Goal: Transaction & Acquisition: Book appointment/travel/reservation

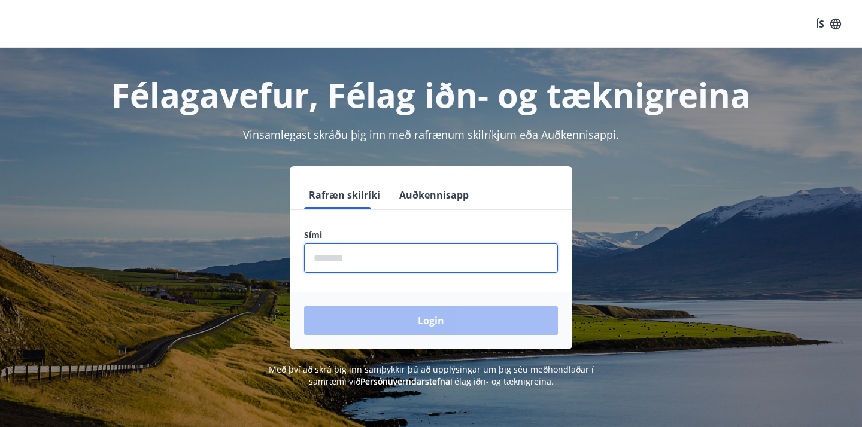
click at [388, 256] on input "phone" at bounding box center [431, 258] width 254 height 29
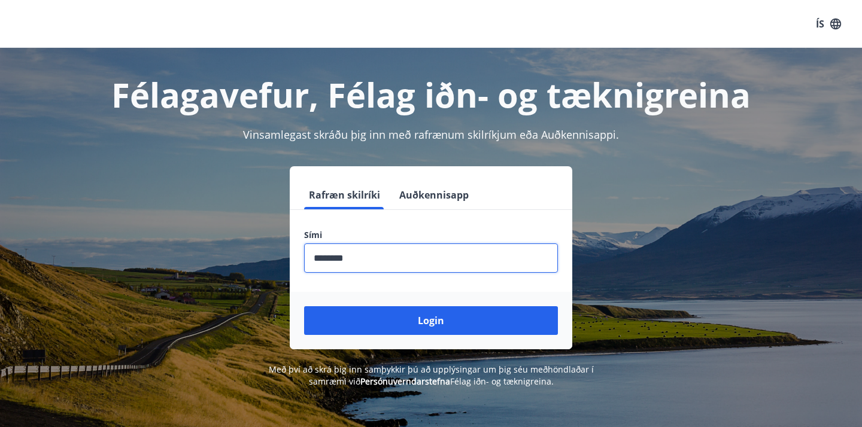
type input "********"
click at [304, 306] on button "Login" at bounding box center [431, 320] width 254 height 29
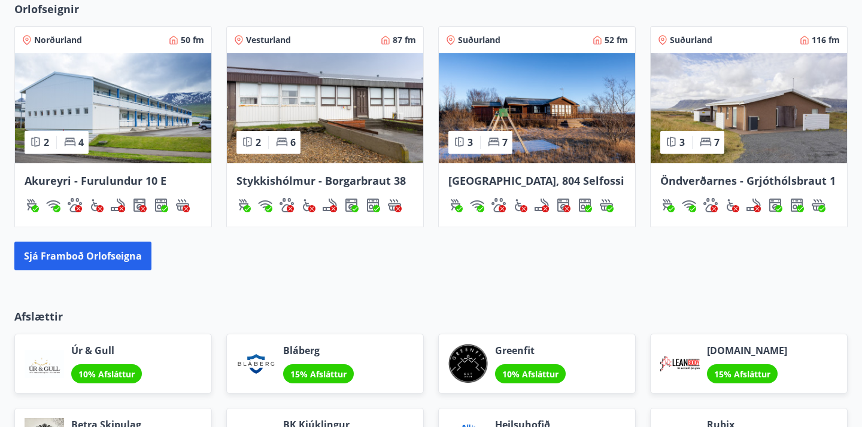
scroll to position [809, 0]
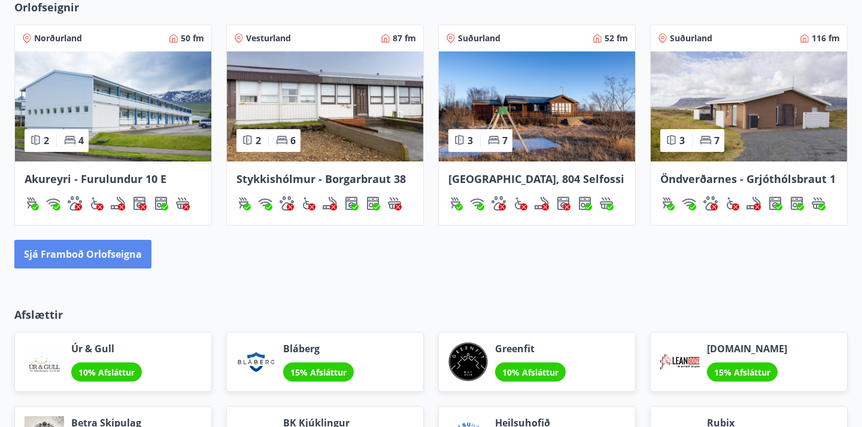
click at [134, 255] on button "Sjá framboð orlofseigna" at bounding box center [82, 254] width 137 height 29
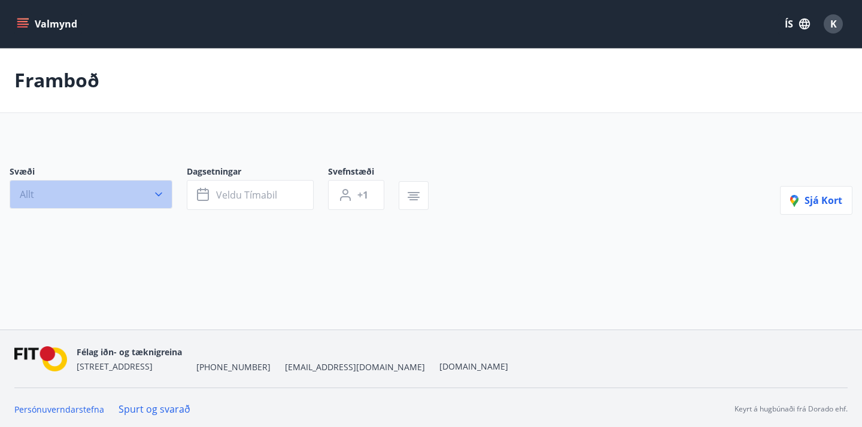
click at [145, 199] on button "Allt" at bounding box center [91, 194] width 163 height 29
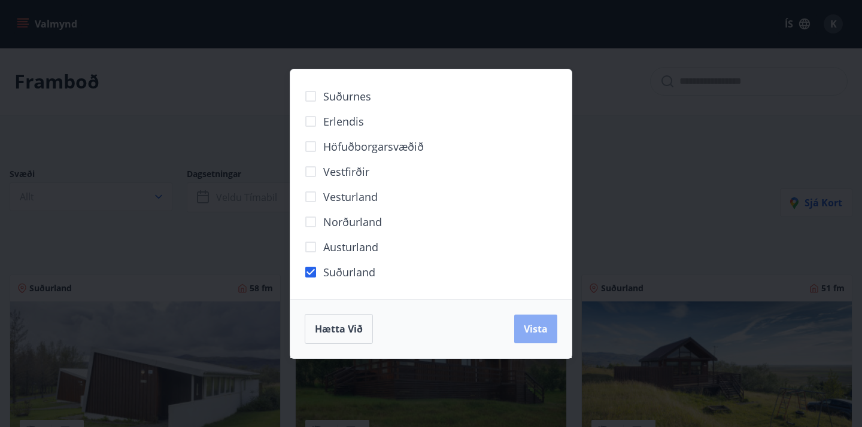
click at [533, 318] on button "Vista" at bounding box center [535, 329] width 43 height 29
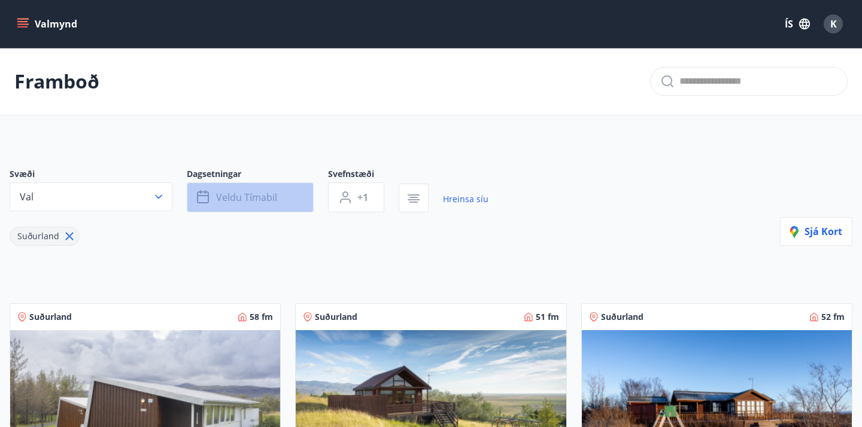
click at [282, 188] on button "Veldu tímabil" at bounding box center [250, 198] width 127 height 30
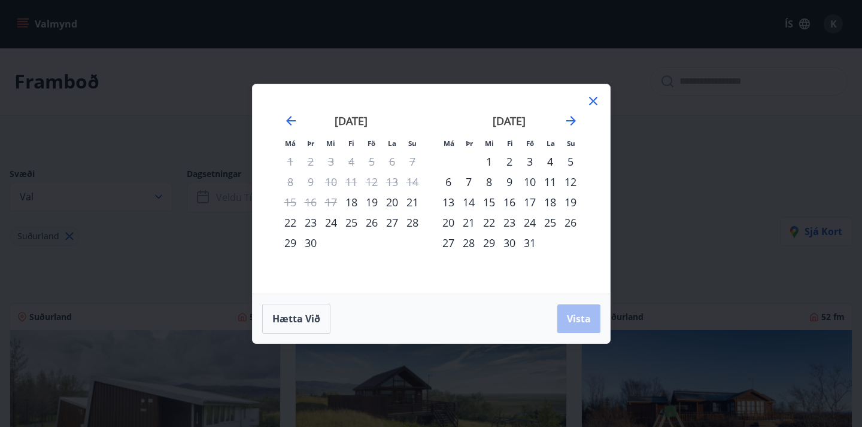
click at [526, 178] on div "10" at bounding box center [530, 182] width 20 height 20
click at [442, 204] on div "13" at bounding box center [448, 202] width 20 height 20
click at [587, 324] on span "Vista" at bounding box center [579, 318] width 24 height 13
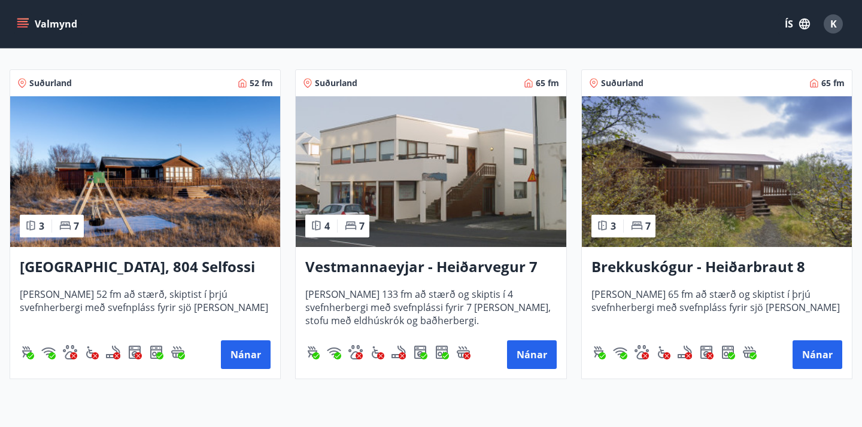
scroll to position [242, 0]
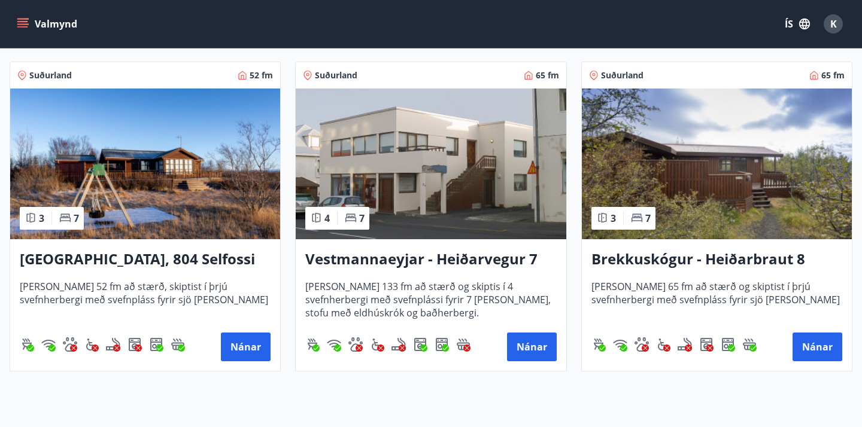
click at [676, 259] on h3 "Brekkuskógur - Heiðarbraut 8" at bounding box center [716, 260] width 251 height 22
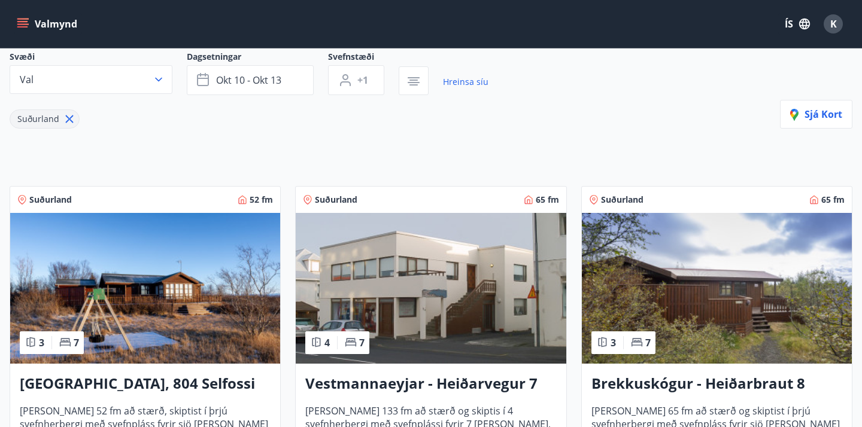
scroll to position [142, 0]
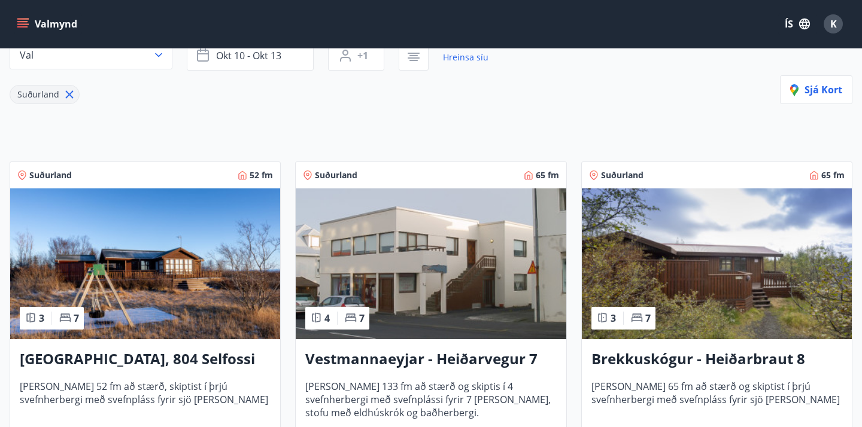
click at [147, 356] on h3 "Stóra Hof, 804 Selfossi" at bounding box center [145, 360] width 251 height 22
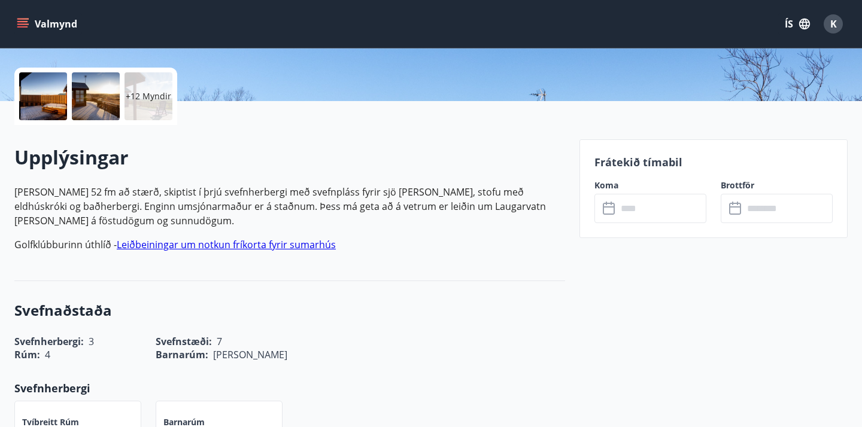
scroll to position [261, 0]
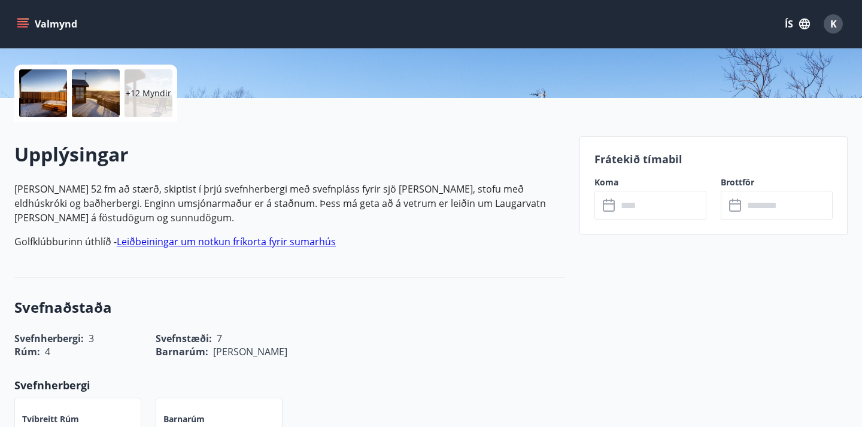
click at [635, 209] on input "text" at bounding box center [661, 205] width 89 height 29
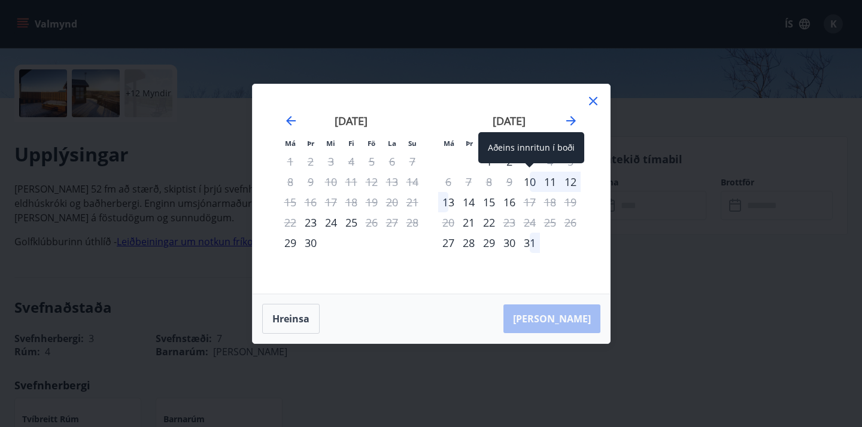
click at [532, 180] on div "10" at bounding box center [530, 182] width 20 height 20
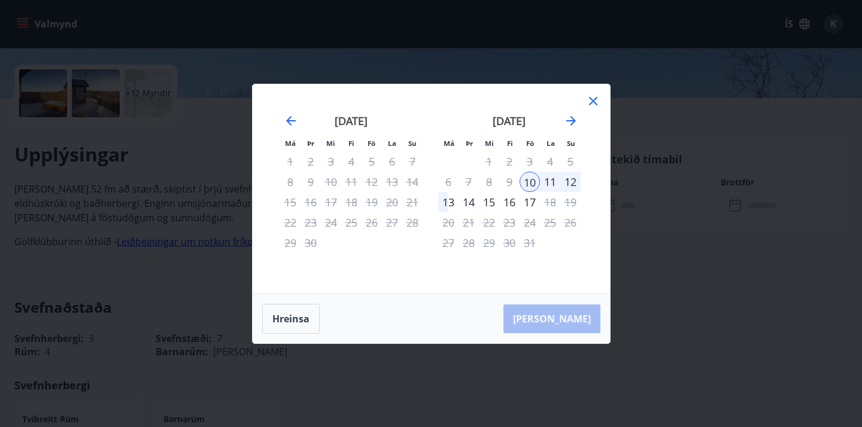
click at [447, 202] on div "13" at bounding box center [448, 202] width 20 height 20
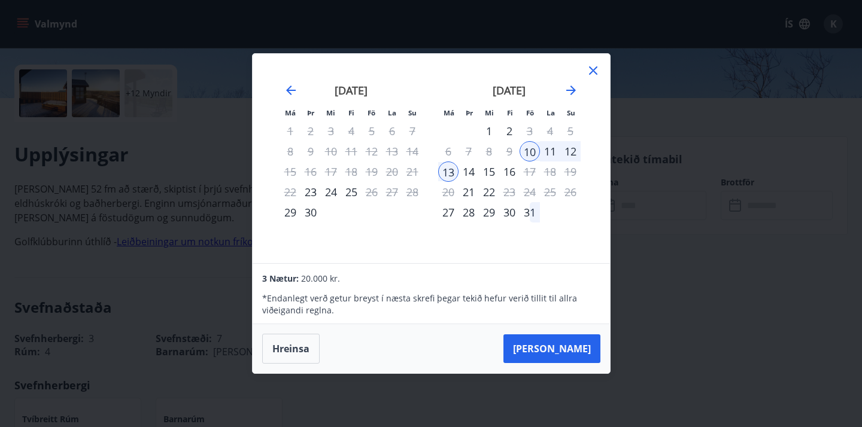
click at [666, 280] on div "Má Þr Mi Fi Fö La Su Má Þr Mi Fi Fö La Su ágúst 2025 1 2 3 4 5 6 7 8 9 10 11 12…" at bounding box center [431, 213] width 862 height 427
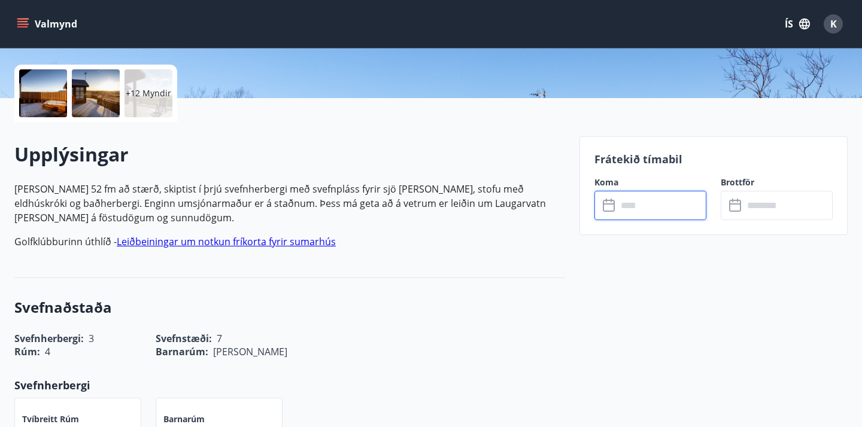
click at [628, 215] on input "text" at bounding box center [661, 205] width 89 height 29
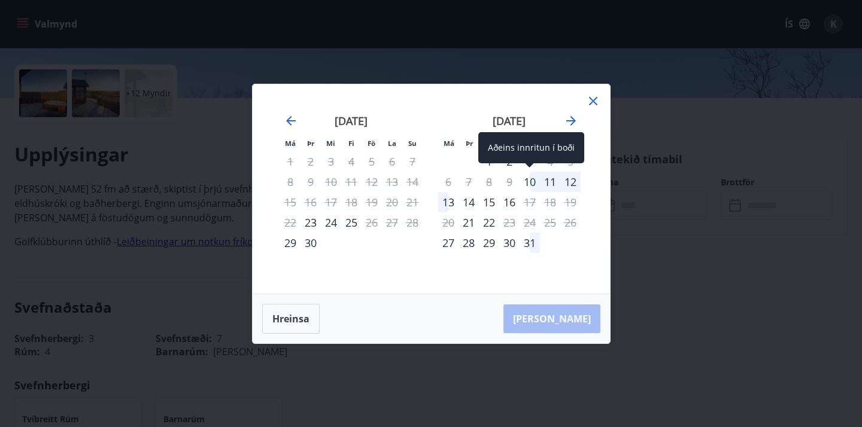
click at [528, 181] on div "10" at bounding box center [530, 182] width 20 height 20
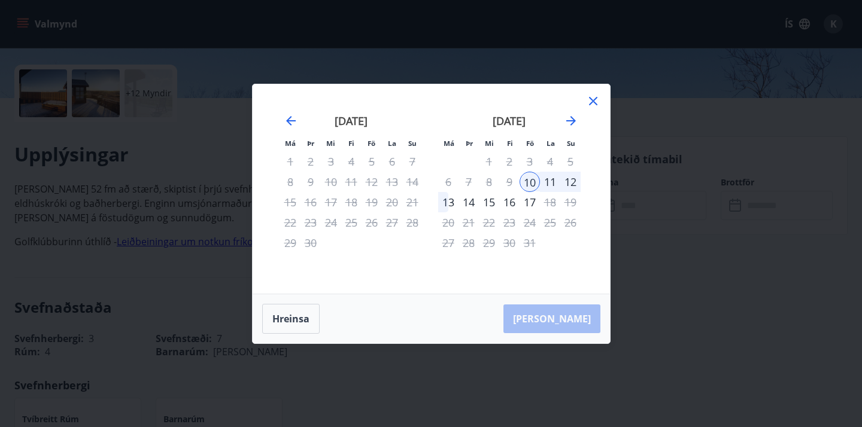
click at [444, 199] on div "13" at bounding box center [448, 202] width 20 height 20
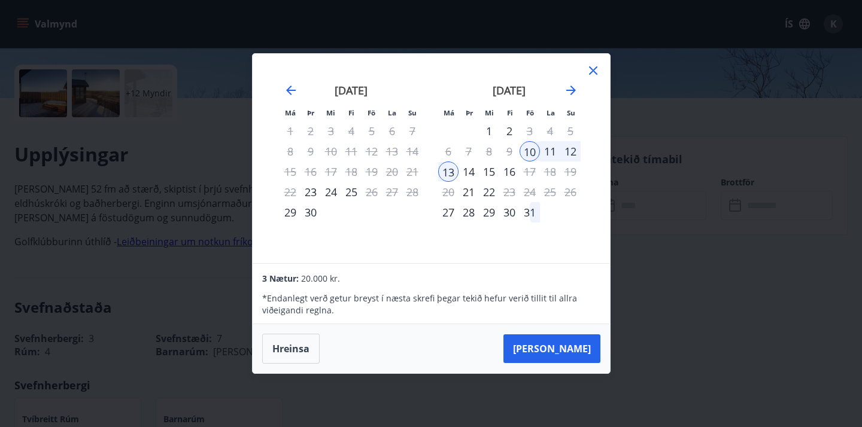
click at [591, 77] on icon at bounding box center [593, 70] width 14 height 14
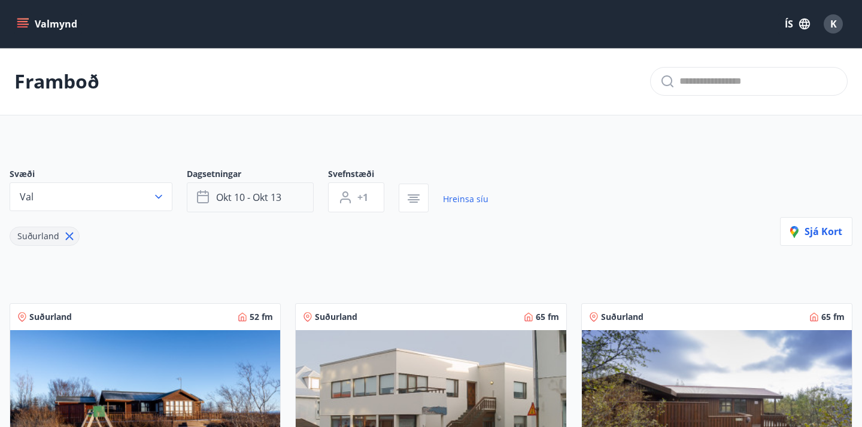
click at [242, 206] on button "okt 10 - okt 13" at bounding box center [250, 198] width 127 height 30
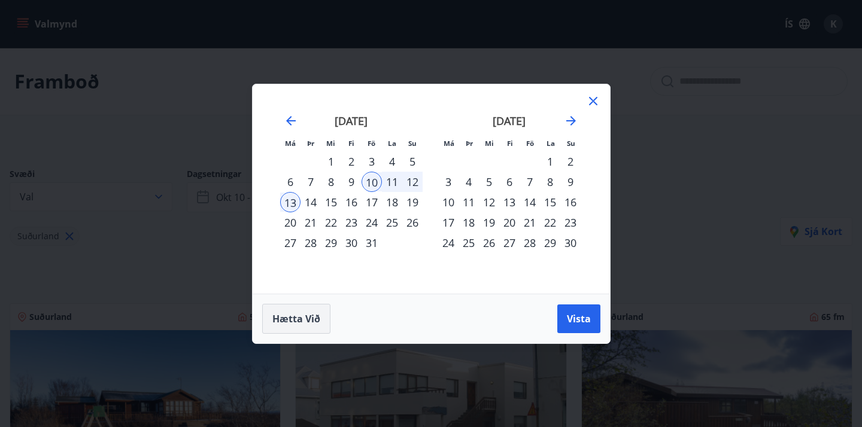
click at [308, 314] on span "Hætta við" at bounding box center [296, 318] width 48 height 13
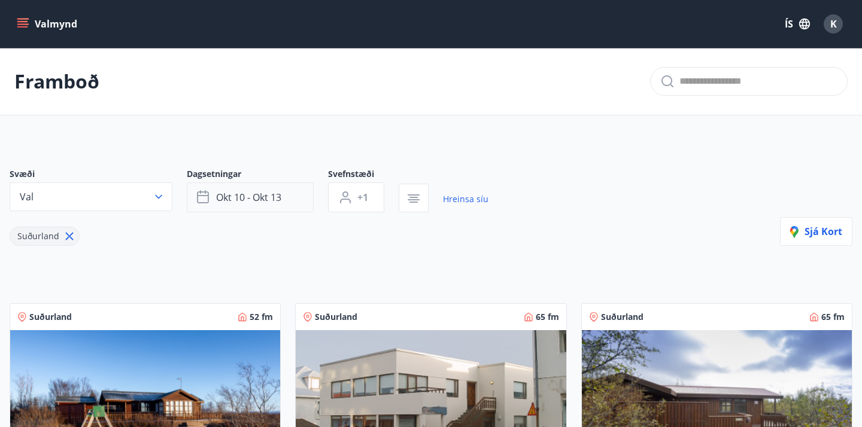
click at [275, 200] on span "okt 10 - okt 13" at bounding box center [248, 197] width 65 height 13
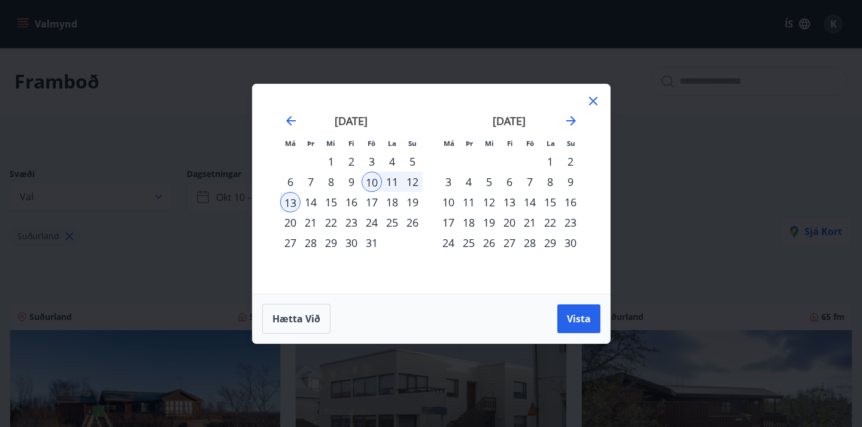
click at [372, 180] on div "10" at bounding box center [372, 182] width 20 height 20
click at [372, 182] on div "10" at bounding box center [372, 182] width 20 height 20
click at [288, 201] on div "13" at bounding box center [290, 202] width 20 height 20
click at [597, 104] on icon at bounding box center [593, 101] width 8 height 8
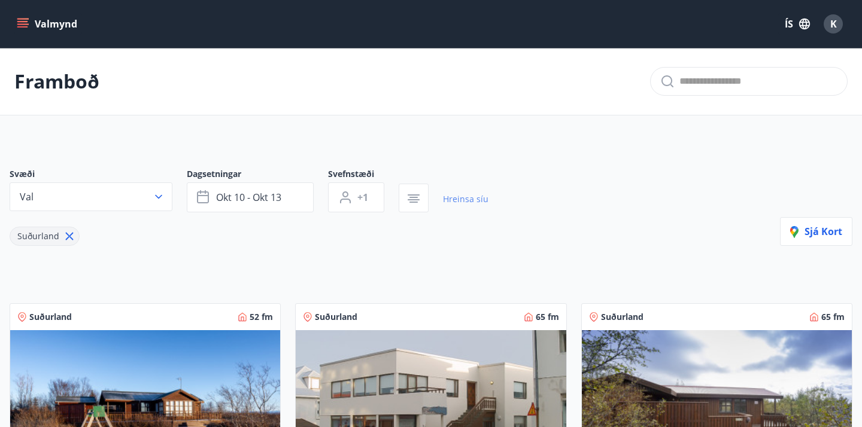
click at [461, 198] on link "Hreinsa síu" at bounding box center [465, 199] width 45 height 26
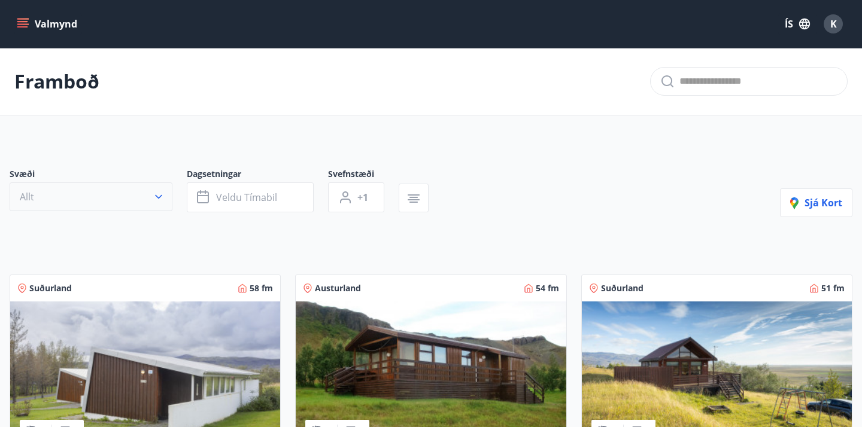
click at [153, 198] on icon "button" at bounding box center [159, 197] width 12 height 12
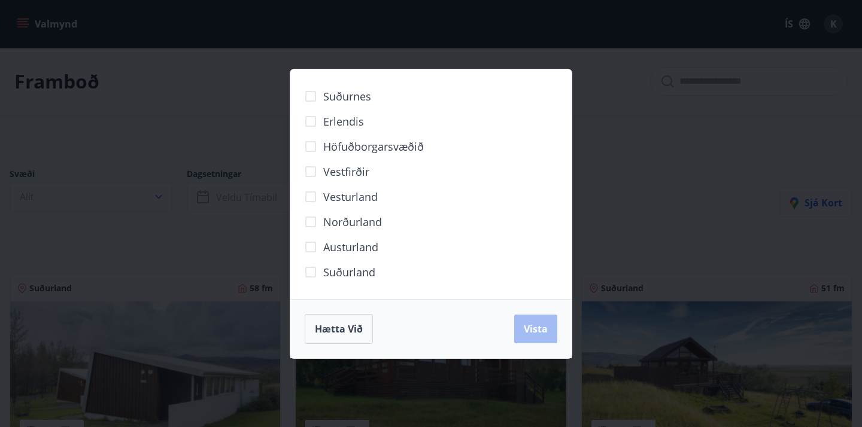
click at [326, 272] on span "Suðurland" at bounding box center [349, 273] width 52 height 16
click at [526, 327] on span "Vista" at bounding box center [536, 329] width 24 height 13
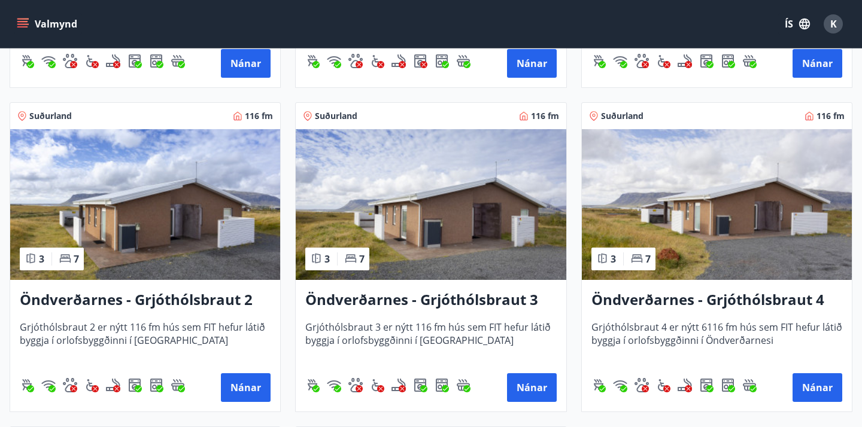
scroll to position [1174, 0]
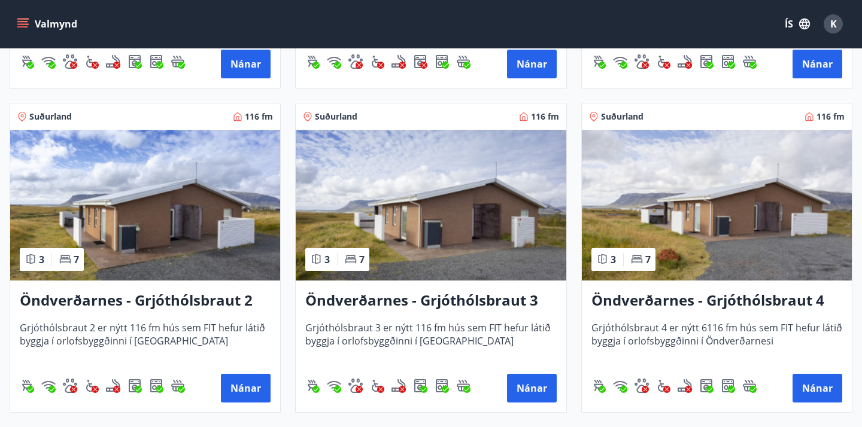
click at [443, 298] on h3 "Öndverðarnes - Grjóthólsbraut 3" at bounding box center [430, 301] width 251 height 22
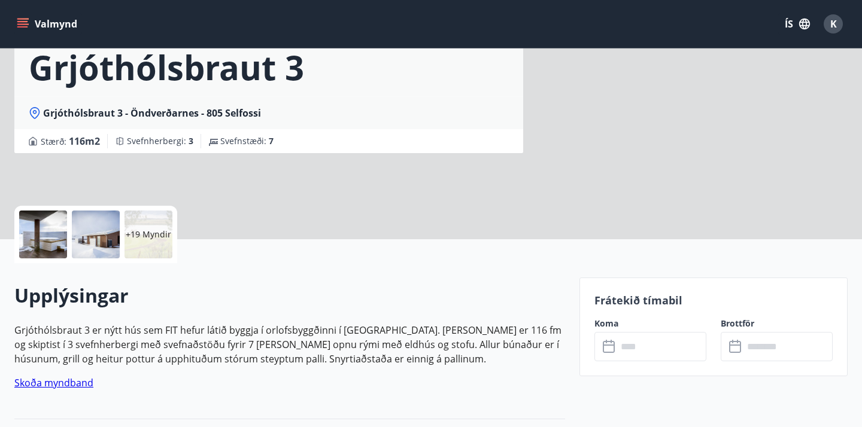
scroll to position [132, 0]
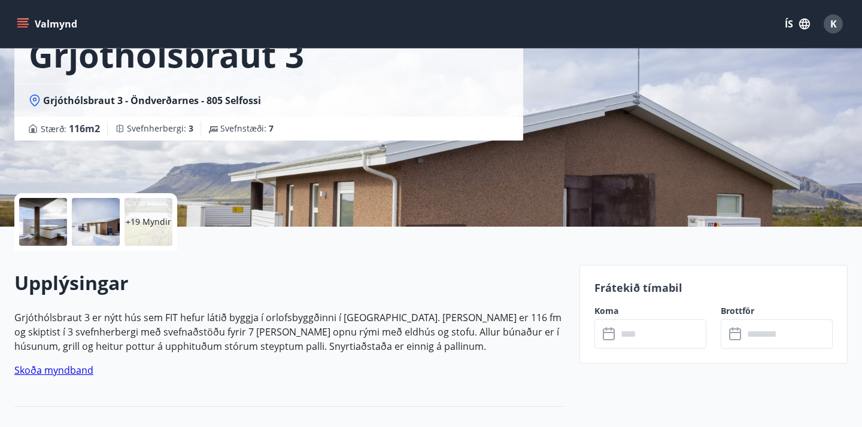
click at [138, 232] on div "+19 Myndir" at bounding box center [148, 222] width 48 height 48
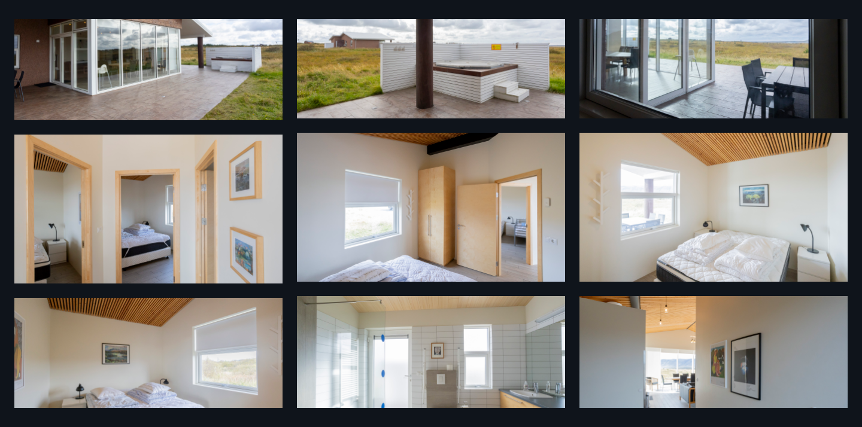
scroll to position [0, 0]
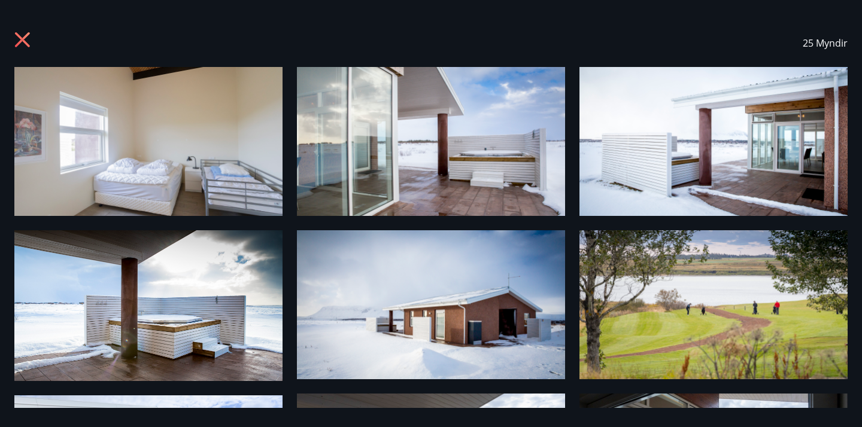
click at [27, 33] on icon at bounding box center [22, 39] width 15 height 15
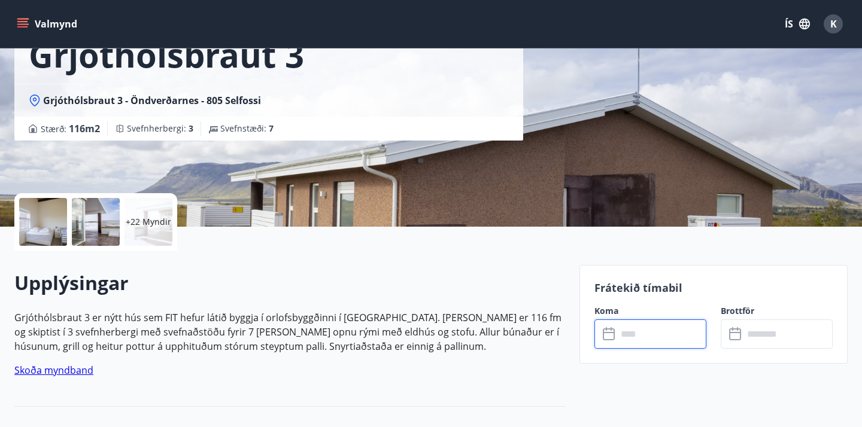
click at [631, 327] on input "text" at bounding box center [661, 334] width 89 height 29
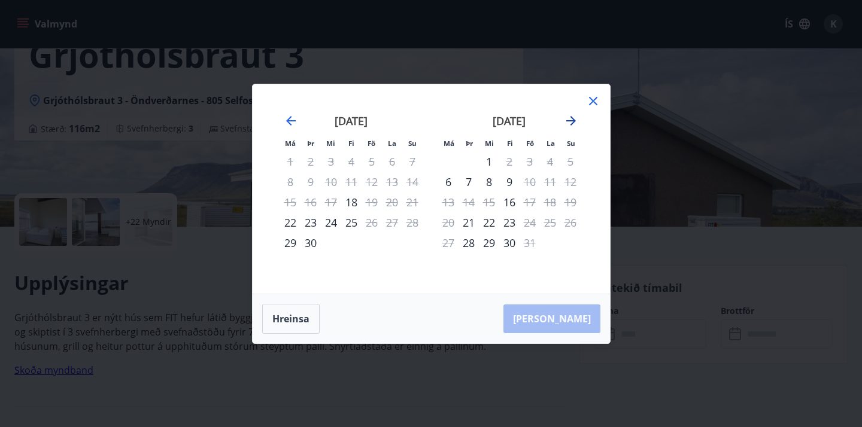
click at [575, 122] on icon "Move forward to switch to the next month." at bounding box center [571, 121] width 14 height 14
click at [567, 117] on icon "Move forward to switch to the next month." at bounding box center [571, 121] width 14 height 14
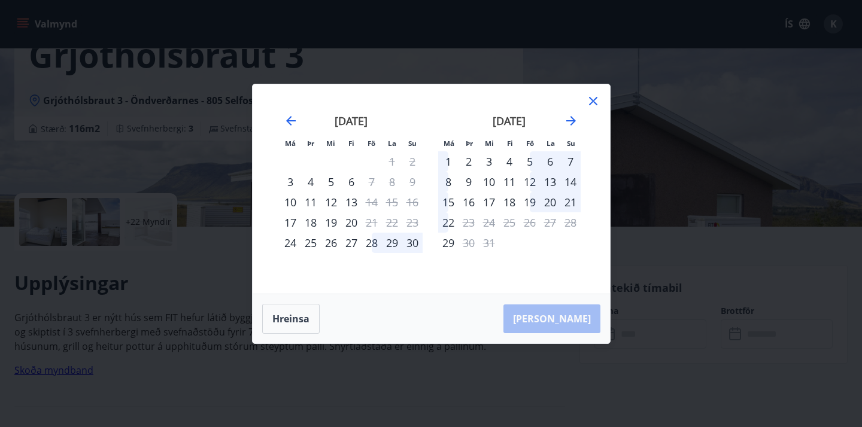
click at [371, 241] on div "28" at bounding box center [372, 243] width 20 height 20
click at [446, 164] on div "1" at bounding box center [448, 161] width 20 height 20
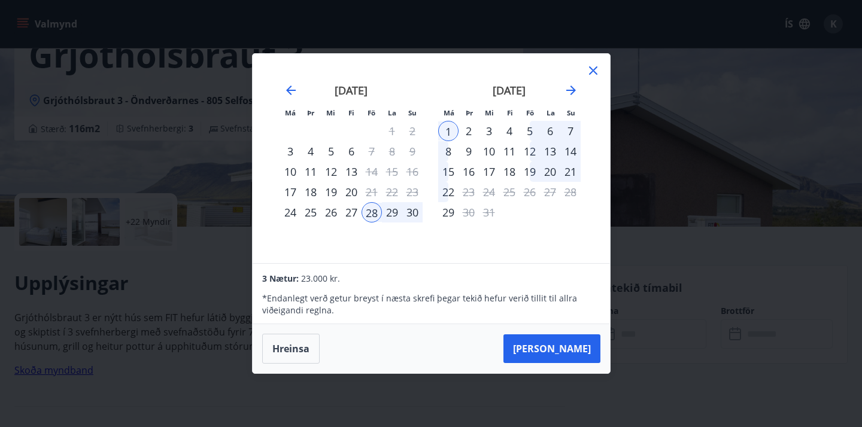
click at [372, 209] on div "28" at bounding box center [372, 212] width 20 height 20
click at [451, 125] on div "1" at bounding box center [448, 131] width 20 height 20
click at [570, 87] on icon "Move forward to switch to the next month." at bounding box center [571, 90] width 14 height 14
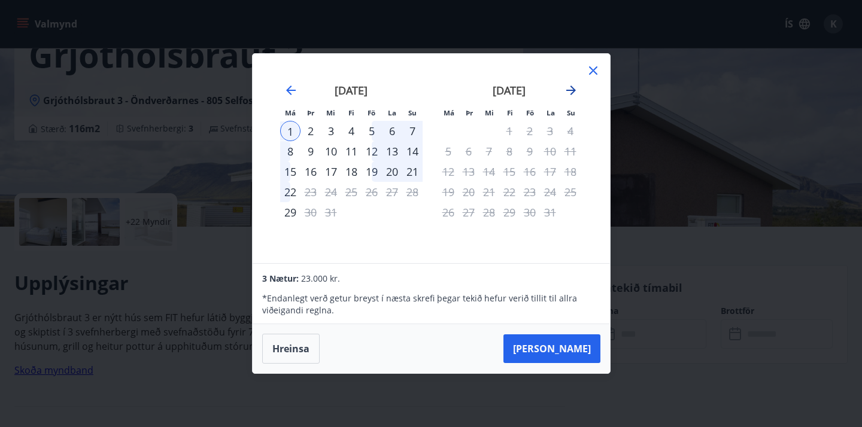
click at [570, 87] on icon "Move forward to switch to the next month." at bounding box center [571, 90] width 14 height 14
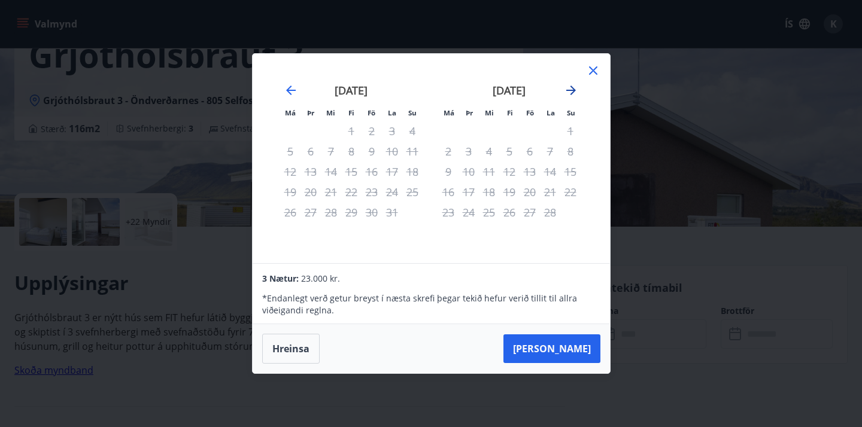
click at [570, 87] on icon "Move forward to switch to the next month." at bounding box center [571, 90] width 14 height 14
click at [291, 84] on icon "Move backward to switch to the previous month." at bounding box center [291, 90] width 14 height 14
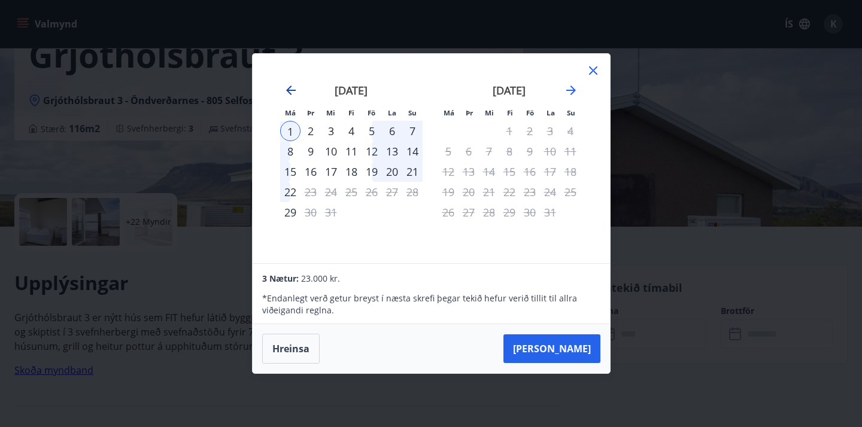
click at [291, 84] on icon "Move backward to switch to the previous month." at bounding box center [291, 90] width 14 height 14
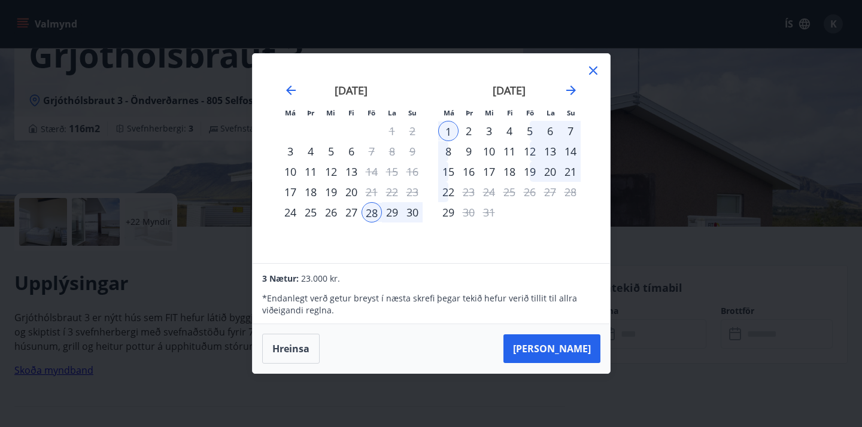
click at [588, 74] on icon at bounding box center [593, 70] width 14 height 14
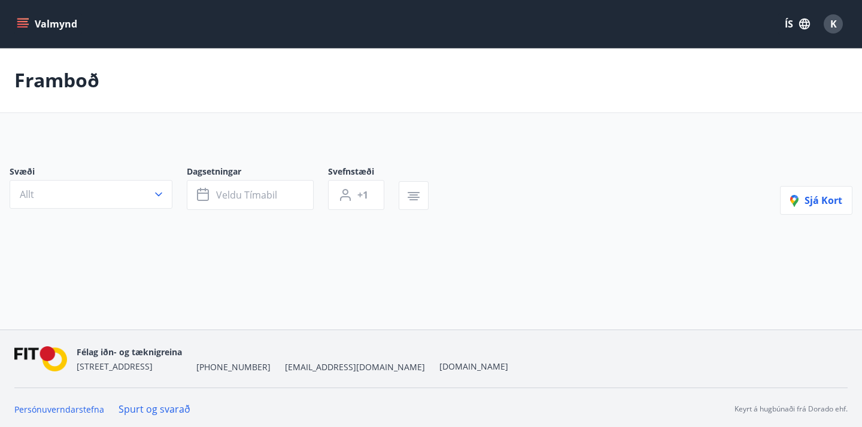
scroll to position [3, 0]
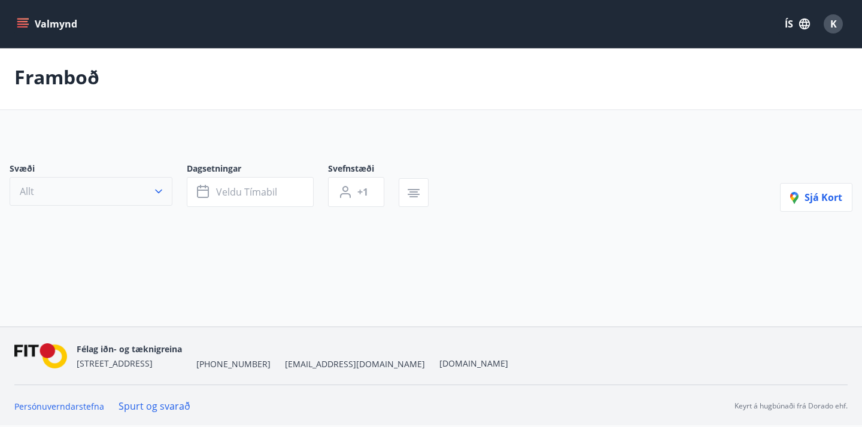
click at [85, 189] on button "Allt" at bounding box center [91, 191] width 163 height 29
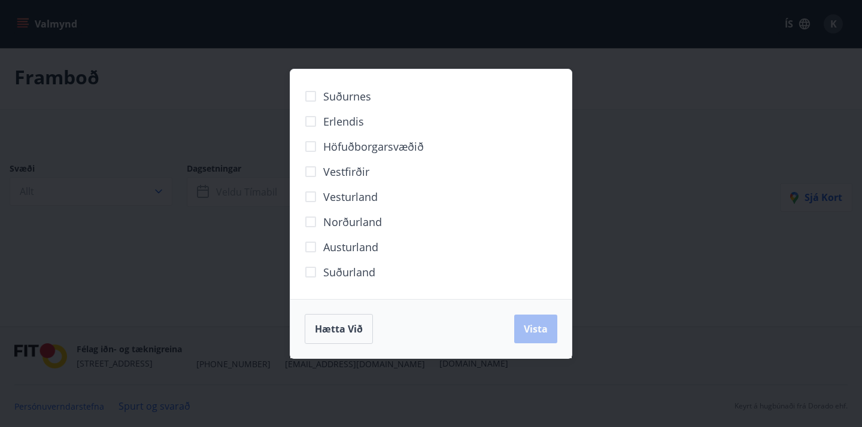
click at [326, 269] on span "Suðurland" at bounding box center [349, 273] width 52 height 16
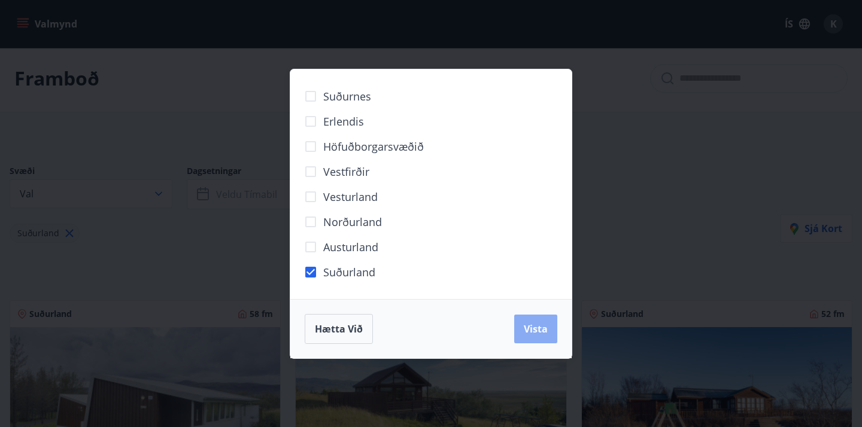
click at [546, 325] on span "Vista" at bounding box center [536, 329] width 24 height 13
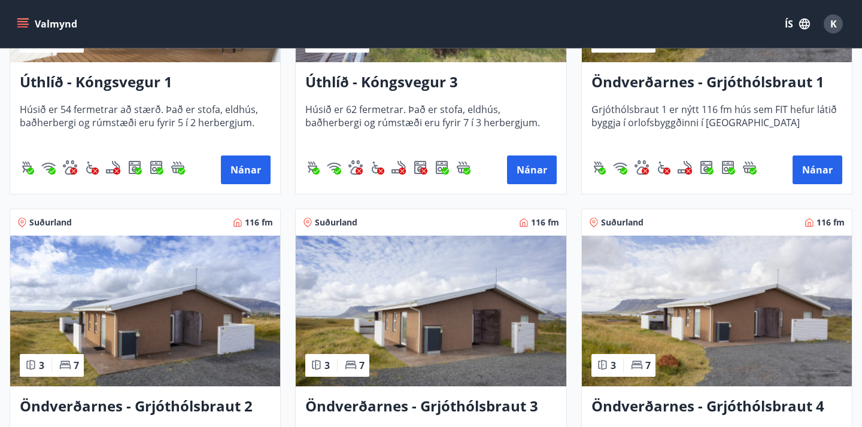
click at [700, 81] on h3 "Öndverðarnes - Grjóthólsbraut 1" at bounding box center [716, 83] width 251 height 22
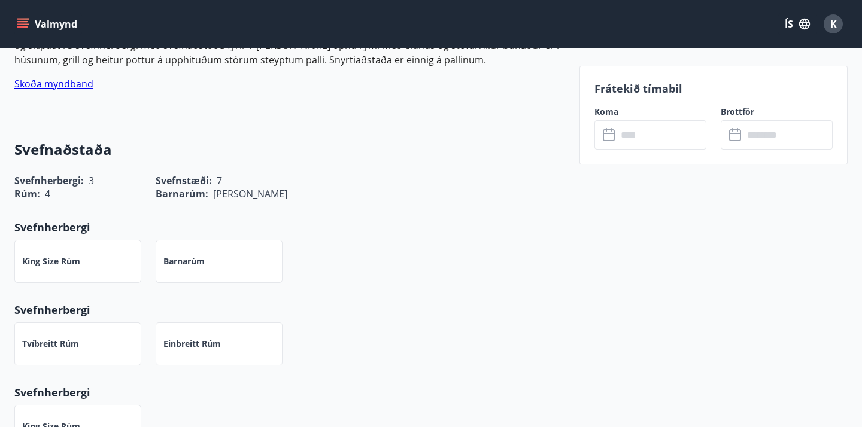
scroll to position [428, 0]
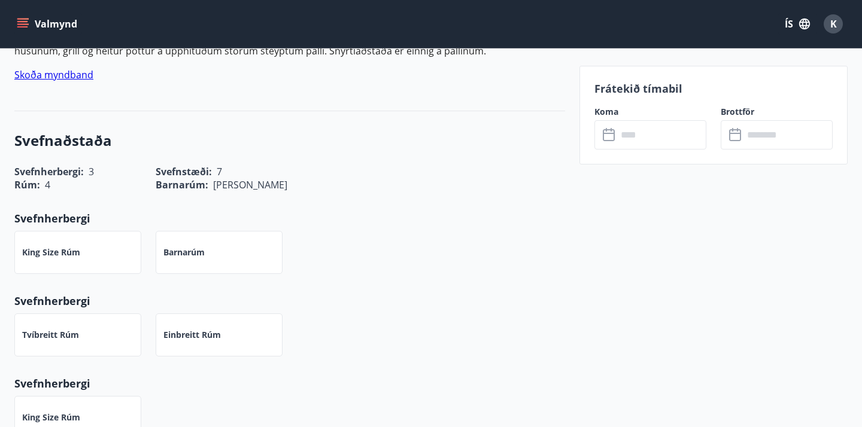
click at [637, 132] on input "text" at bounding box center [661, 134] width 89 height 29
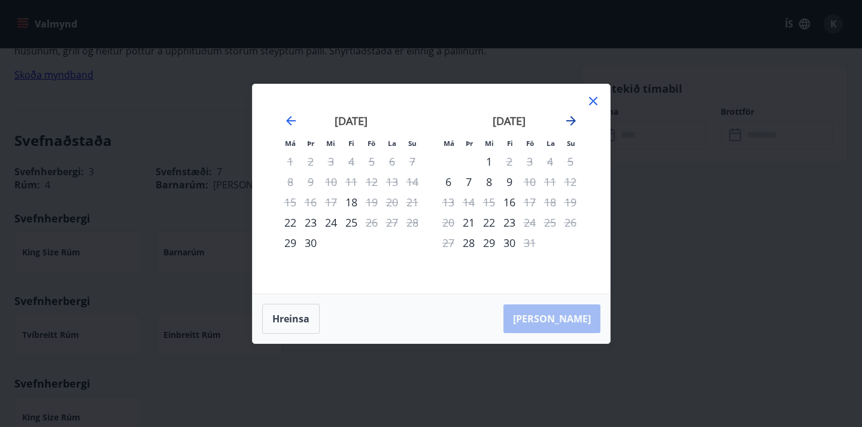
click at [572, 120] on icon "Move forward to switch to the next month." at bounding box center [571, 121] width 14 height 14
click at [568, 120] on icon "Move forward to switch to the next month." at bounding box center [571, 121] width 10 height 10
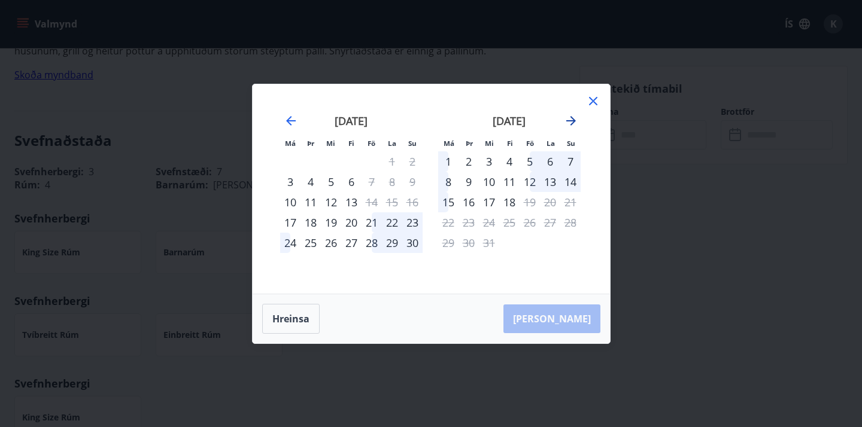
click at [568, 120] on icon "Move forward to switch to the next month." at bounding box center [571, 121] width 14 height 14
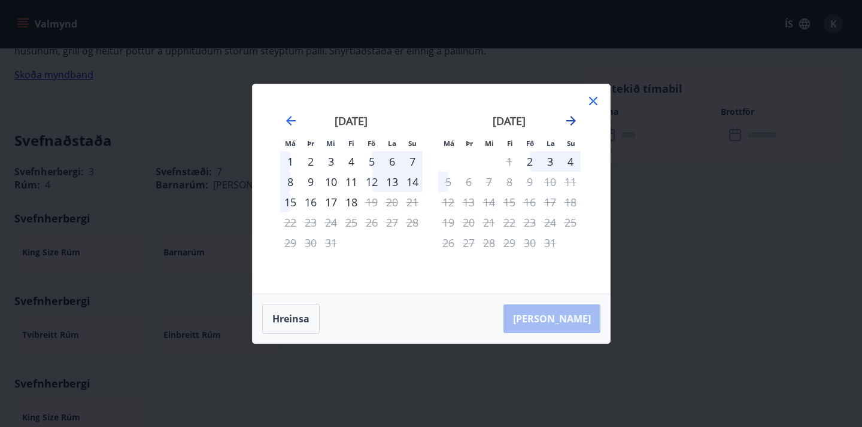
click at [567, 123] on icon "Move forward to switch to the next month." at bounding box center [571, 121] width 14 height 14
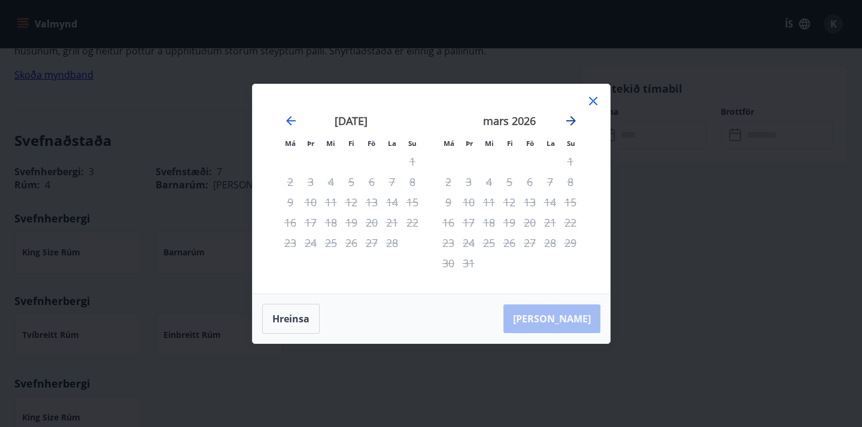
click at [567, 123] on icon "Move forward to switch to the next month." at bounding box center [571, 121] width 14 height 14
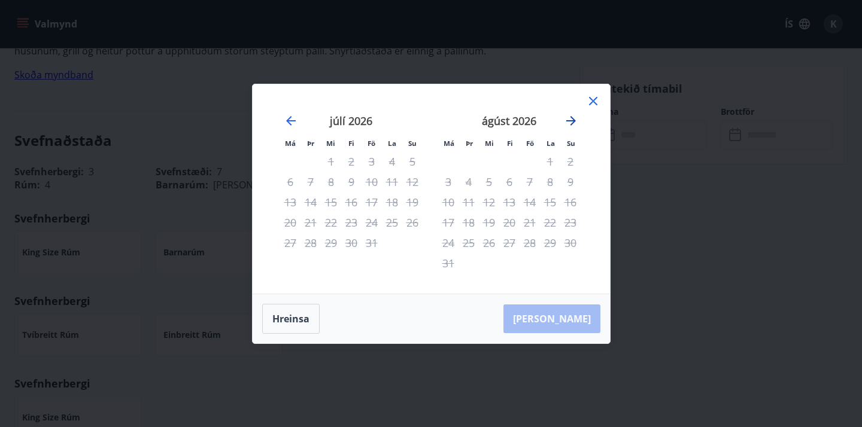
click at [567, 123] on icon "Move forward to switch to the next month." at bounding box center [571, 121] width 14 height 14
click at [593, 100] on icon at bounding box center [593, 101] width 8 height 8
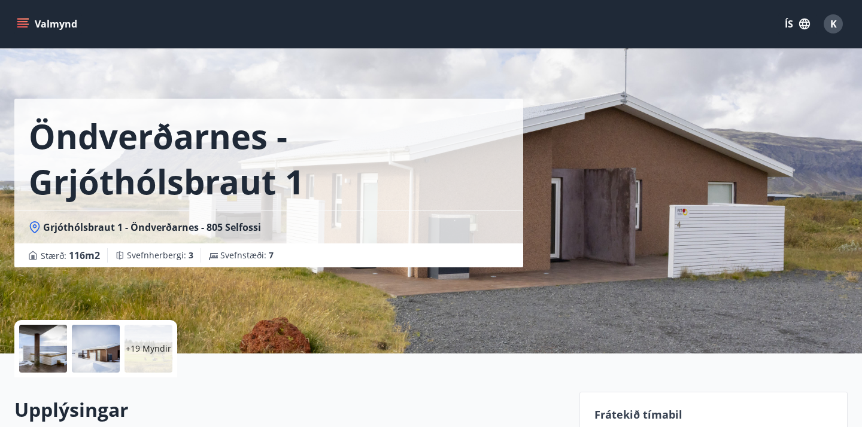
scroll to position [0, 0]
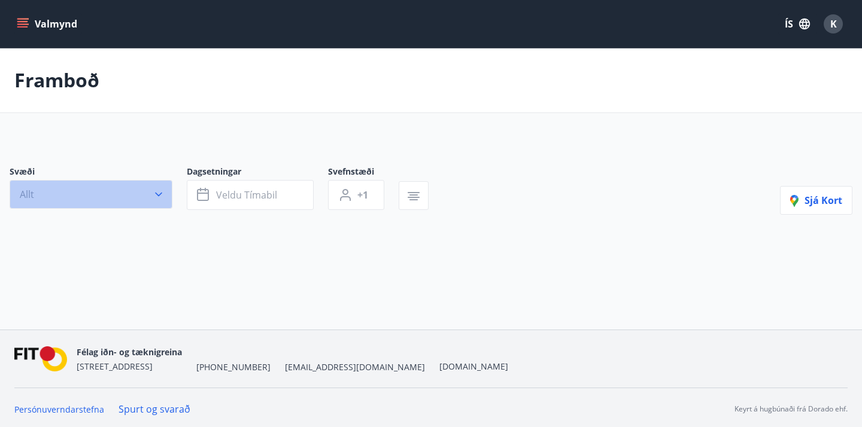
click at [142, 187] on button "Allt" at bounding box center [91, 194] width 163 height 29
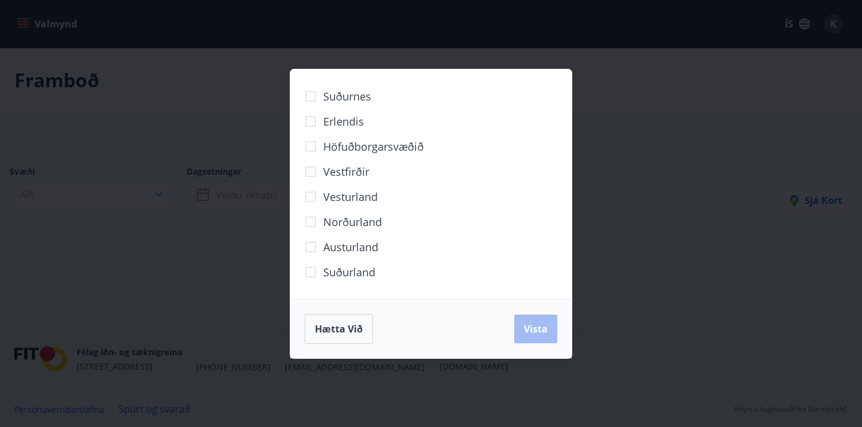
click at [341, 272] on span "Suðurland" at bounding box center [349, 273] width 52 height 16
click at [536, 324] on span "Vista" at bounding box center [536, 329] width 24 height 13
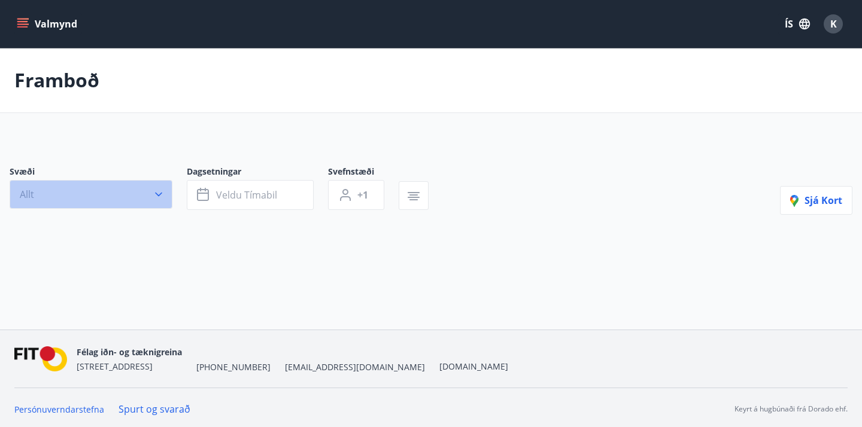
click at [157, 190] on icon "button" at bounding box center [159, 195] width 12 height 12
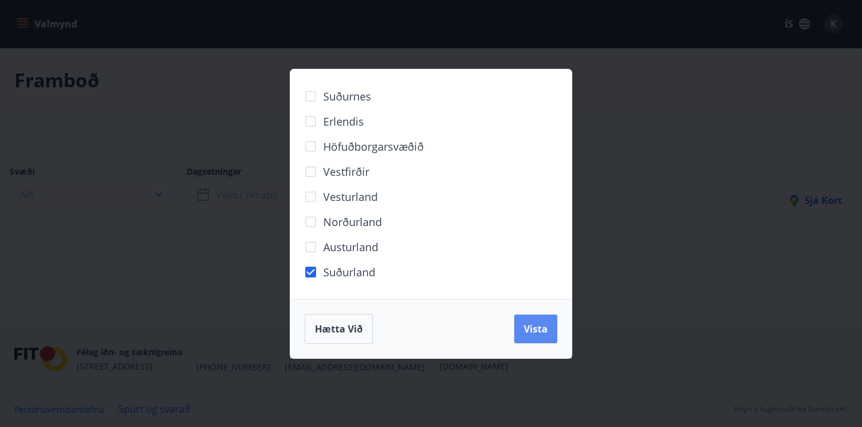
click at [555, 330] on button "Vista" at bounding box center [535, 329] width 43 height 29
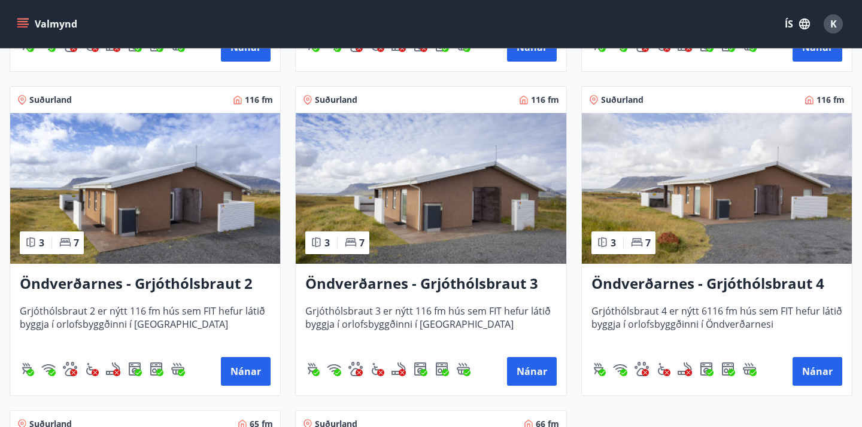
scroll to position [1193, 0]
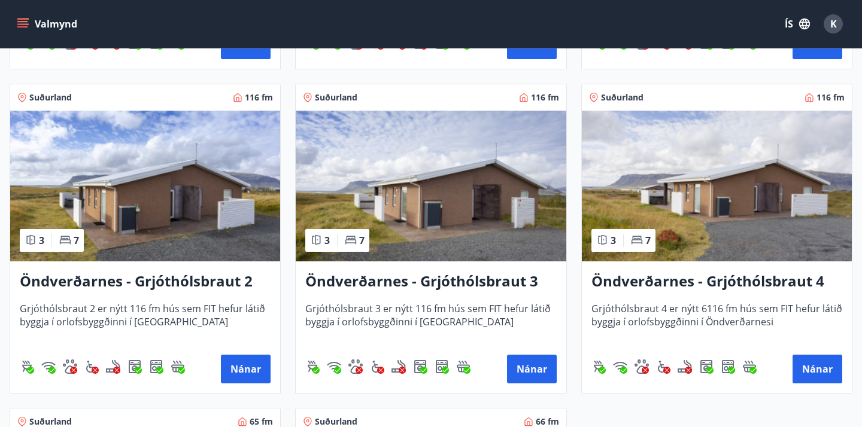
click at [183, 282] on h3 "Öndverðarnes - Grjóthólsbraut 2" at bounding box center [145, 282] width 251 height 22
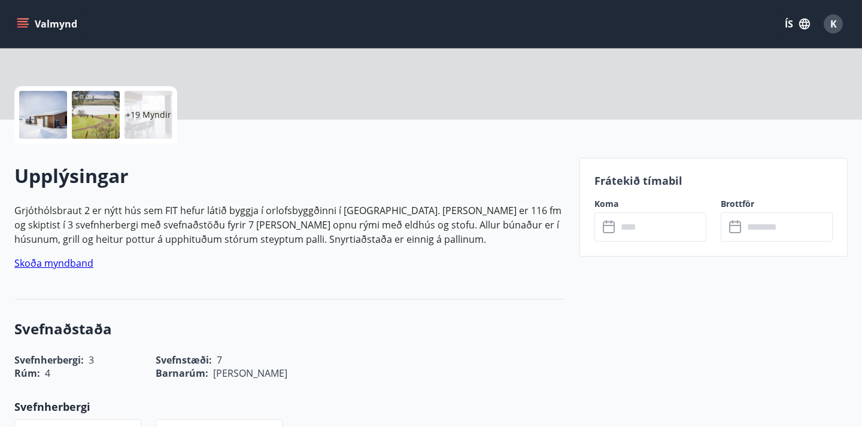
scroll to position [263, 0]
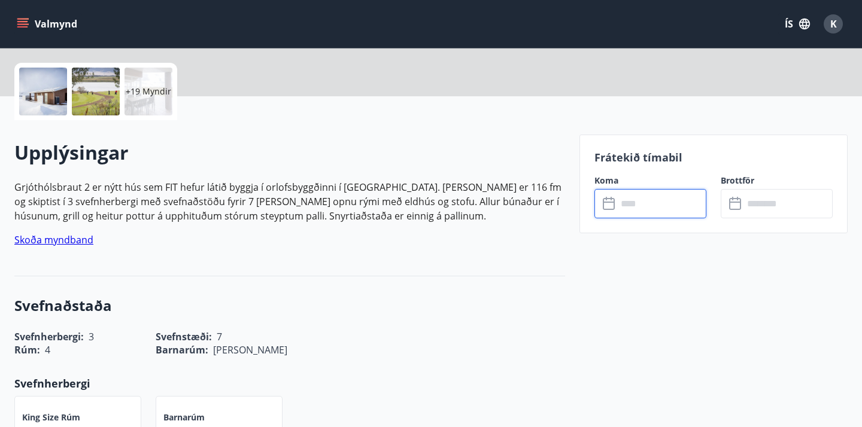
click at [644, 205] on input "text" at bounding box center [661, 203] width 89 height 29
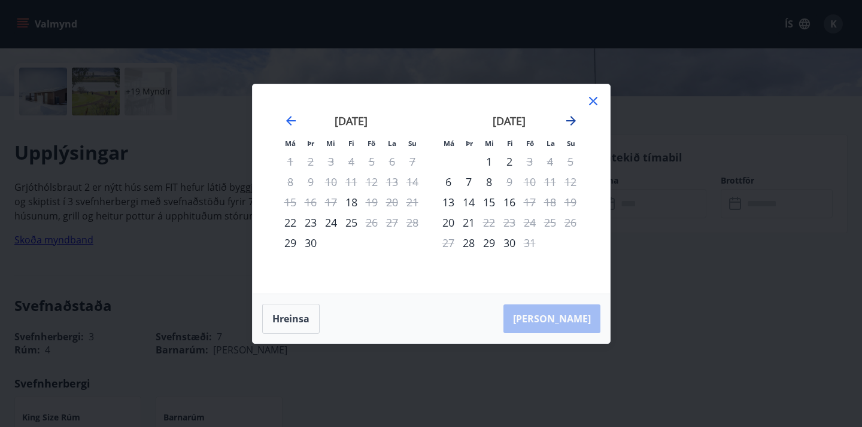
click at [574, 117] on icon "Move forward to switch to the next month." at bounding box center [571, 121] width 14 height 14
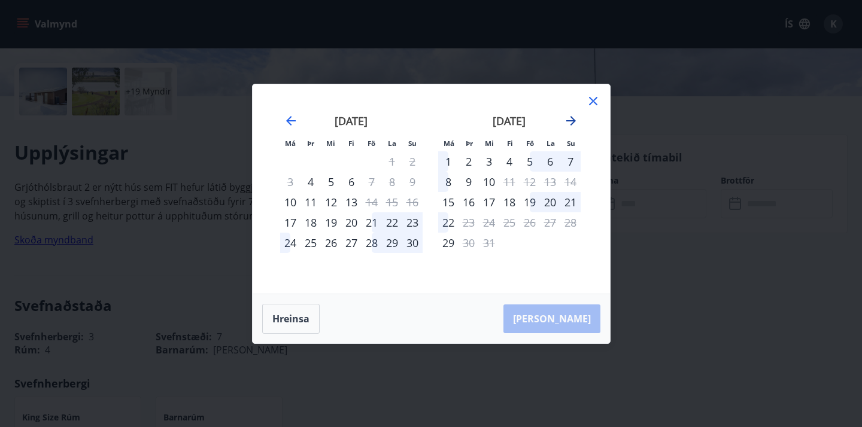
click at [574, 117] on icon "Move forward to switch to the next month." at bounding box center [571, 121] width 14 height 14
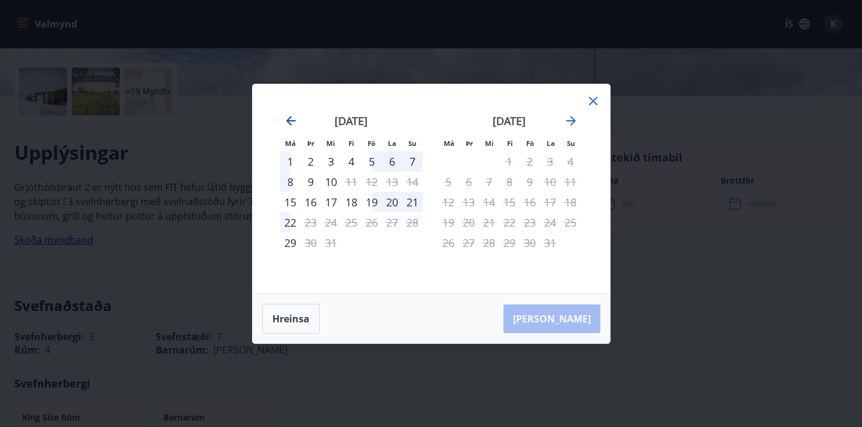
click at [291, 123] on icon "Move backward to switch to the previous month." at bounding box center [291, 121] width 14 height 14
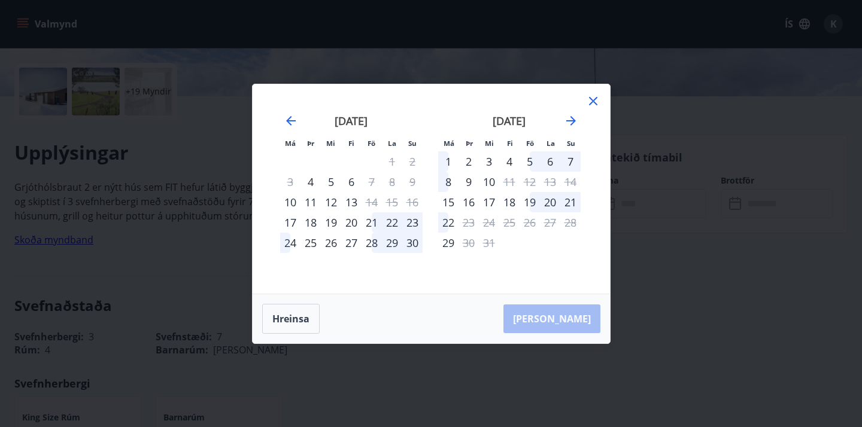
click at [594, 95] on icon at bounding box center [593, 101] width 14 height 14
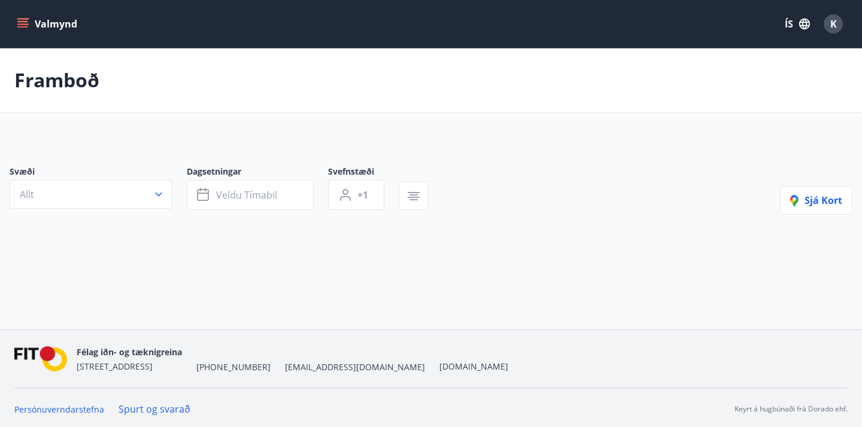
scroll to position [3, 0]
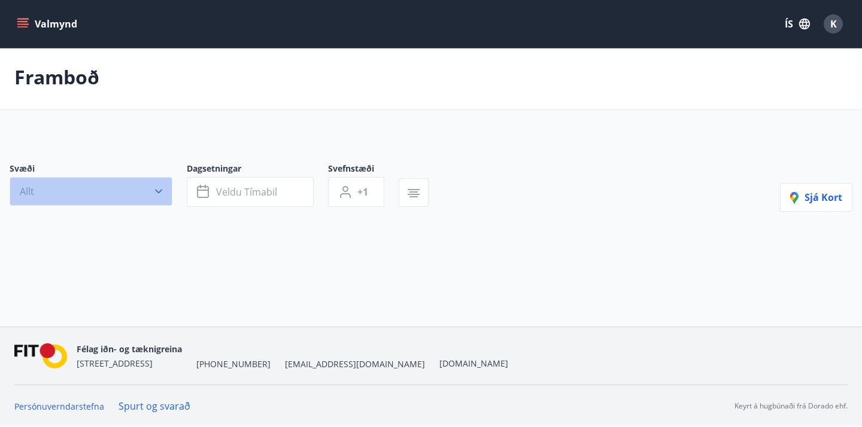
click at [152, 199] on button "Allt" at bounding box center [91, 191] width 163 height 29
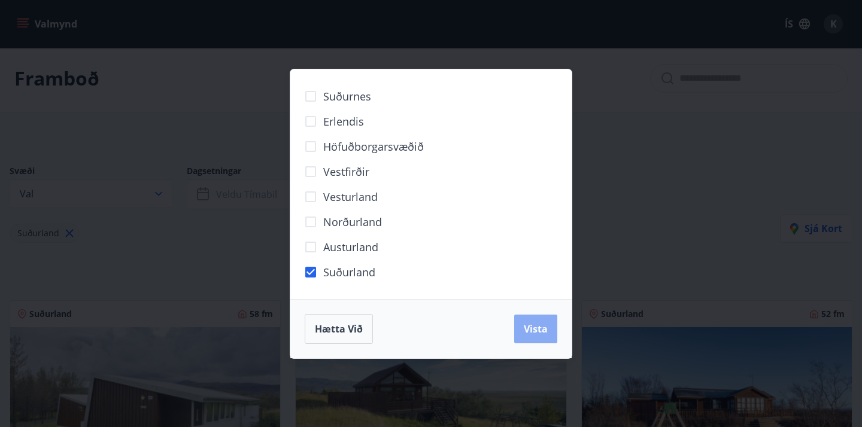
click at [522, 318] on button "Vista" at bounding box center [535, 329] width 43 height 29
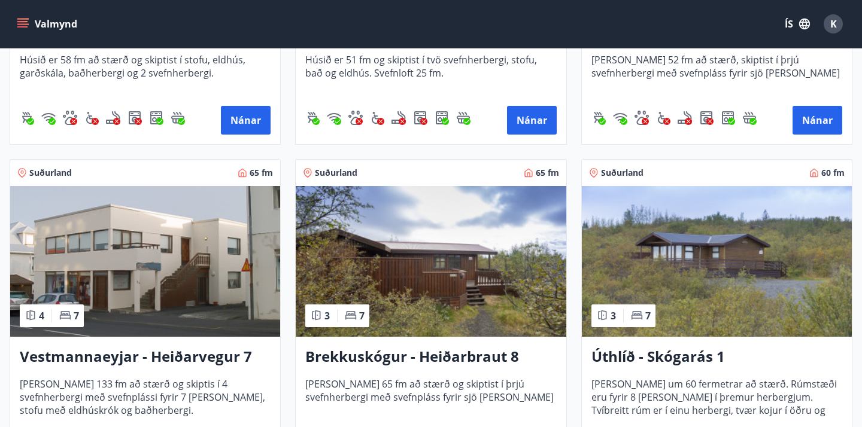
scroll to position [479, 0]
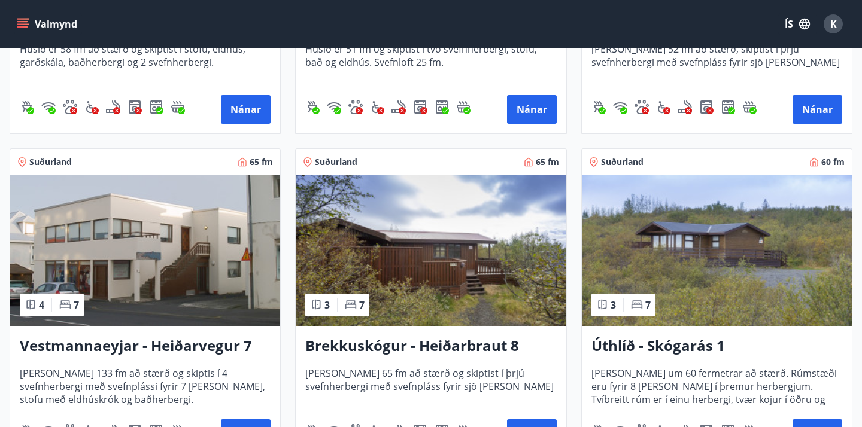
click at [147, 343] on h3 "Vestmannaeyjar - Heiðarvegur 7" at bounding box center [145, 347] width 251 height 22
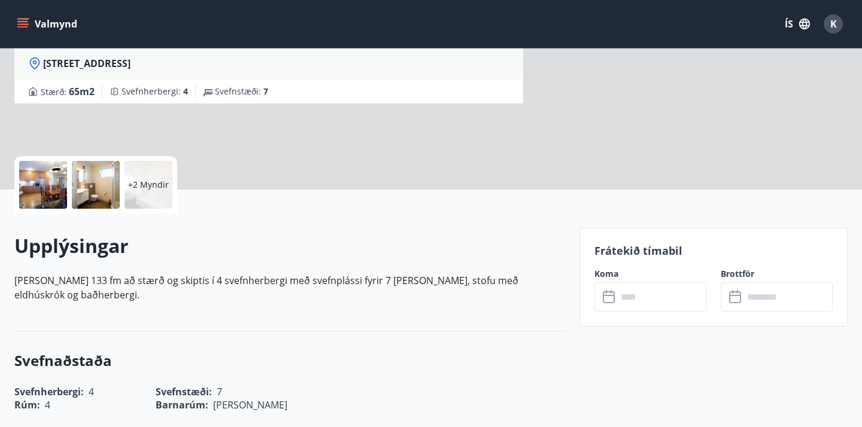
scroll to position [174, 0]
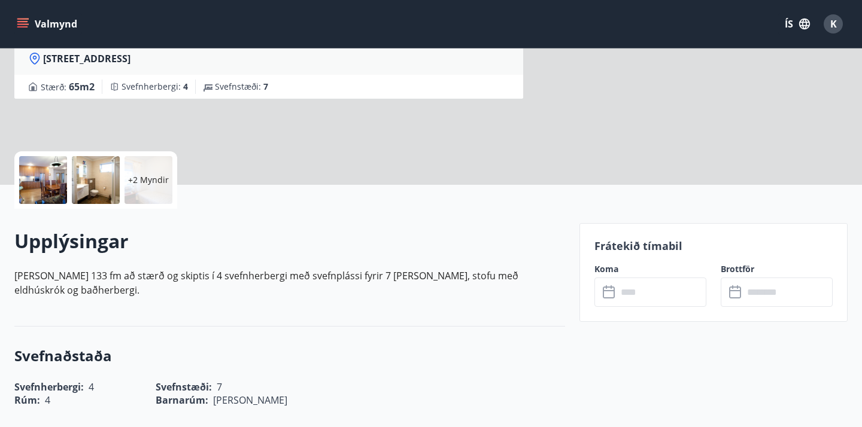
click at [637, 287] on input "text" at bounding box center [661, 292] width 89 height 29
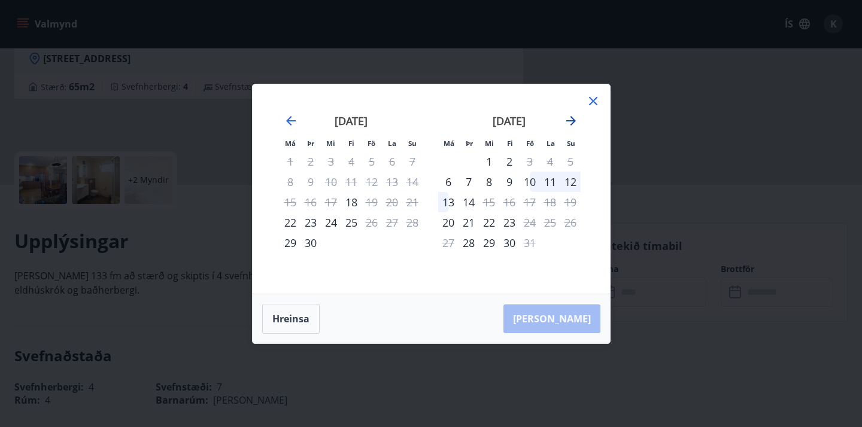
click at [567, 116] on icon "Move forward to switch to the next month." at bounding box center [571, 121] width 14 height 14
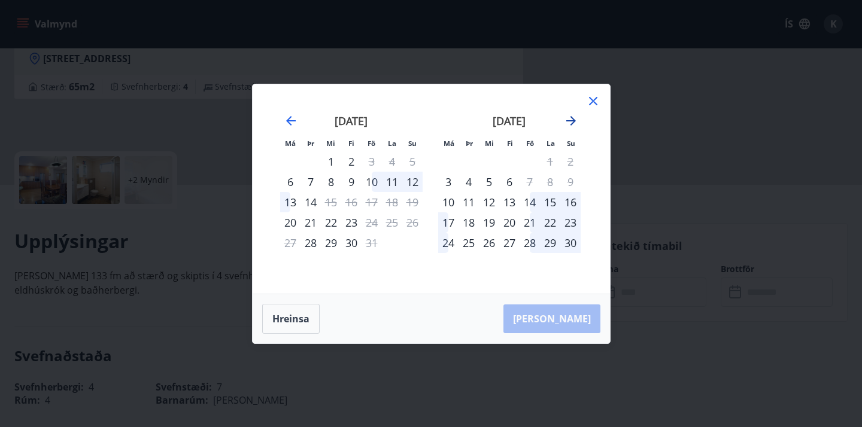
click at [567, 116] on icon "Move forward to switch to the next month." at bounding box center [571, 121] width 14 height 14
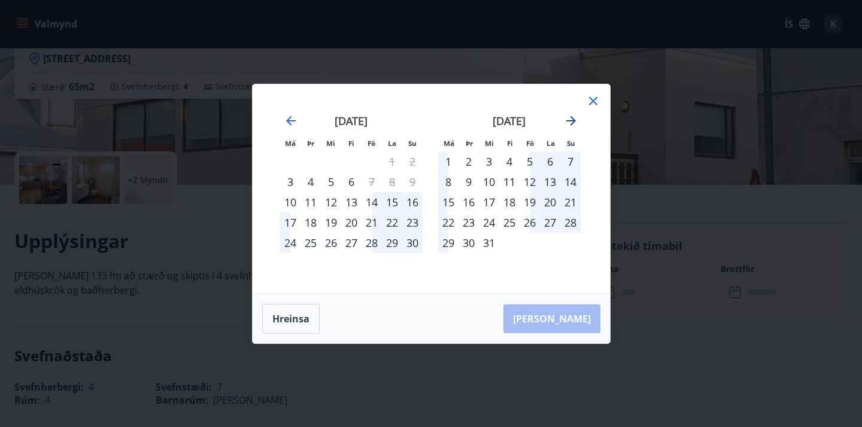
click at [567, 116] on icon "Move forward to switch to the next month." at bounding box center [571, 121] width 14 height 14
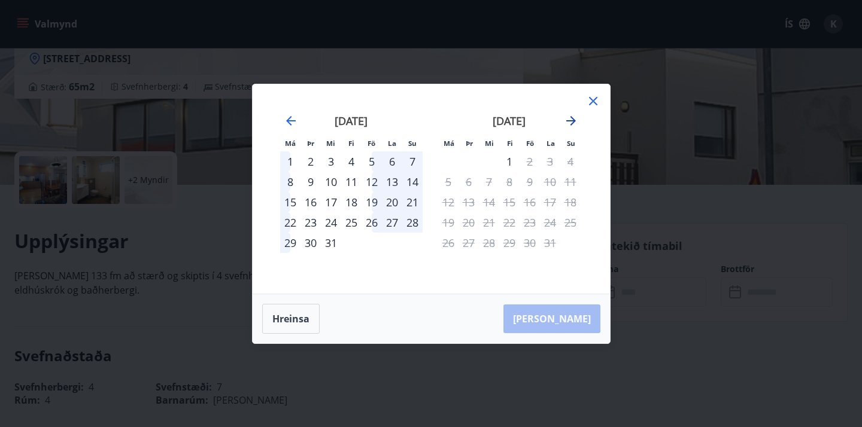
click at [567, 116] on icon "Move forward to switch to the next month." at bounding box center [571, 121] width 14 height 14
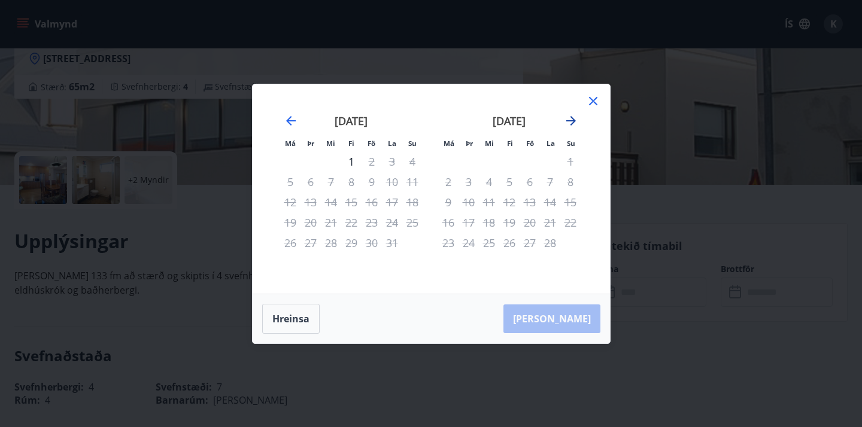
click at [567, 116] on icon "Move forward to switch to the next month." at bounding box center [571, 121] width 14 height 14
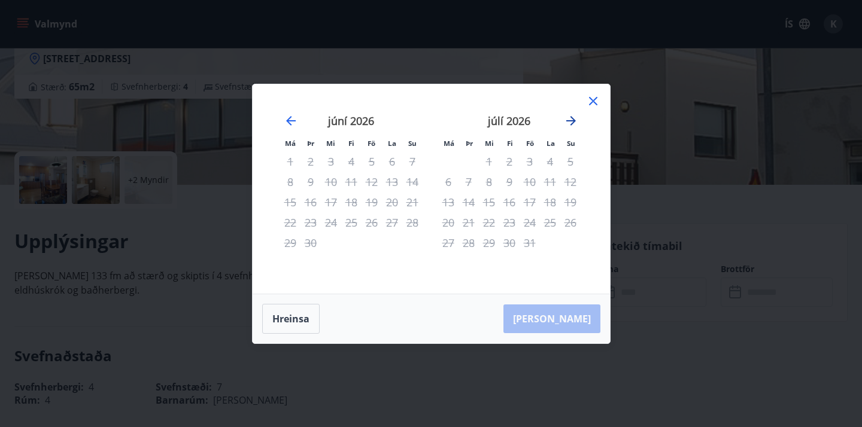
click at [567, 116] on icon "Move forward to switch to the next month." at bounding box center [571, 121] width 14 height 14
click at [591, 98] on icon at bounding box center [593, 101] width 14 height 14
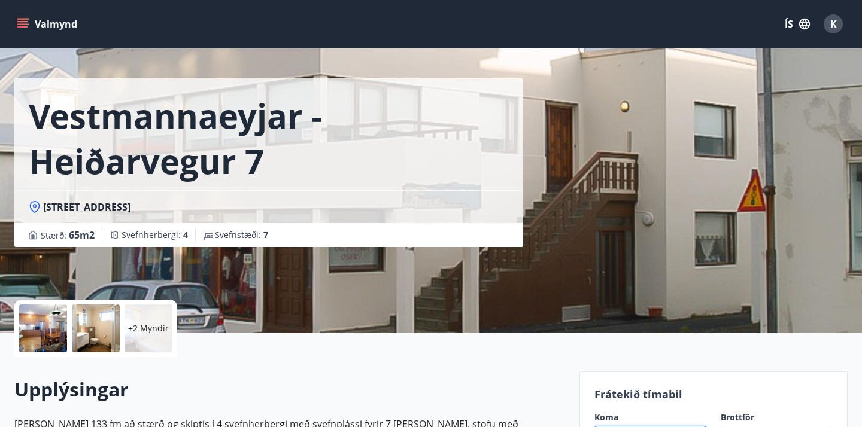
scroll to position [0, 0]
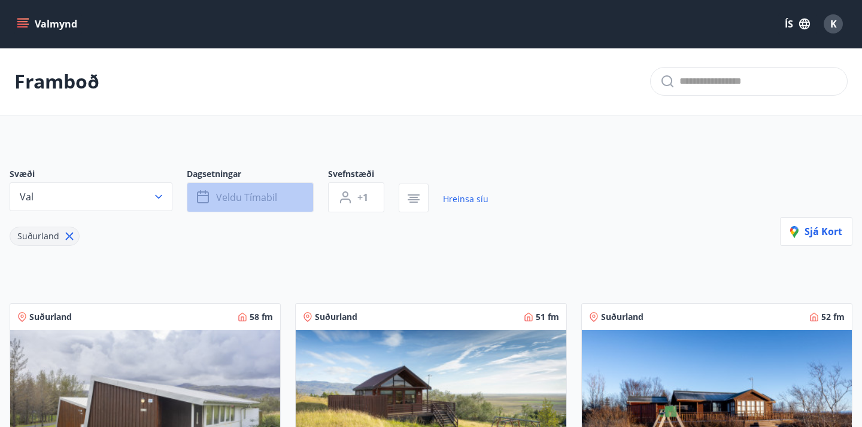
click at [242, 204] on button "Veldu tímabil" at bounding box center [250, 198] width 127 height 30
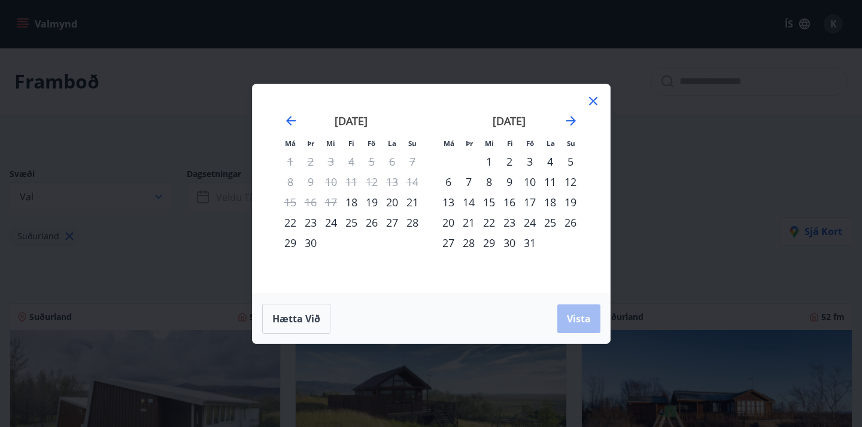
click at [531, 181] on div "10" at bounding box center [530, 182] width 20 height 20
click at [450, 196] on div "13" at bounding box center [448, 202] width 20 height 20
click at [574, 312] on span "Vista" at bounding box center [579, 318] width 24 height 13
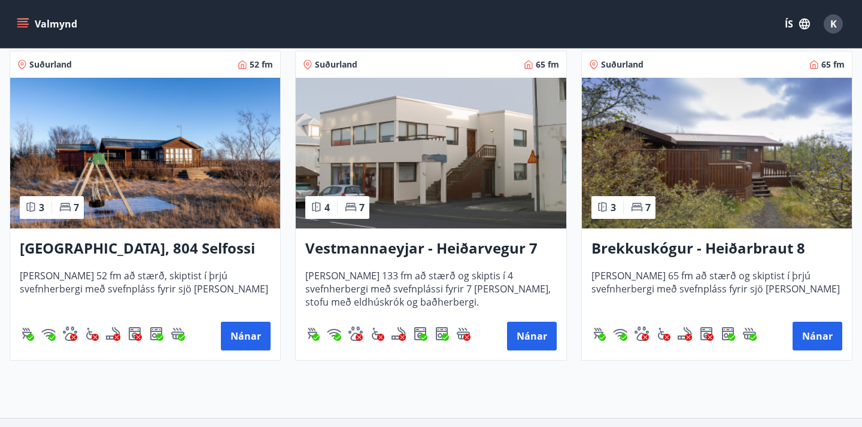
scroll to position [215, 0]
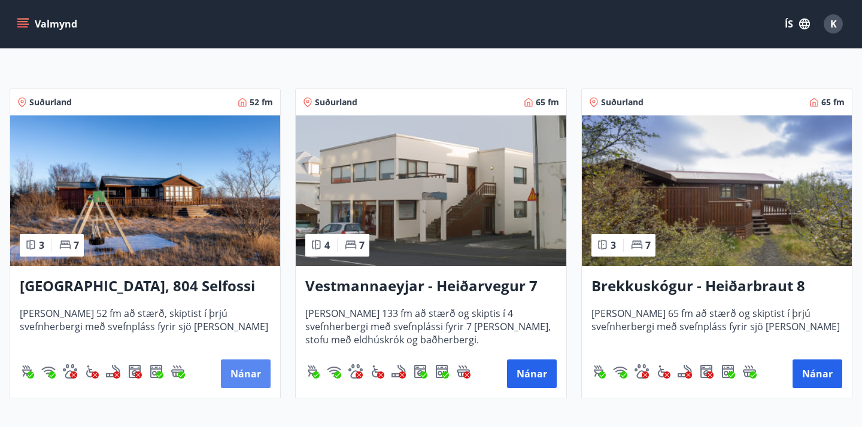
click at [244, 378] on button "Nánar" at bounding box center [246, 374] width 50 height 29
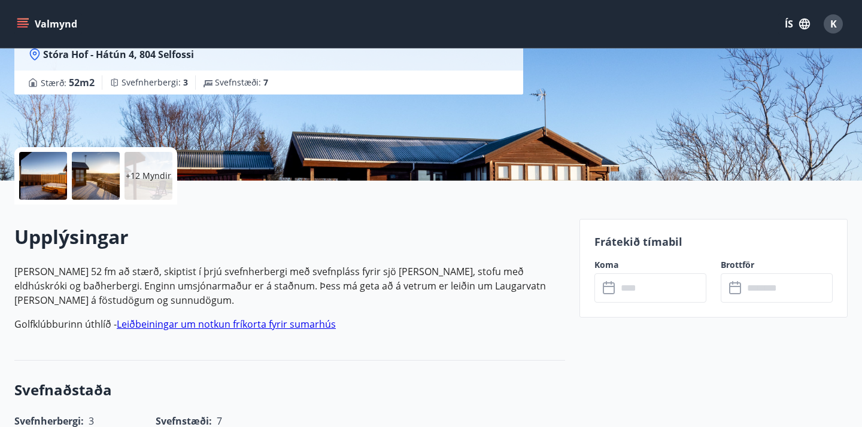
scroll to position [179, 0]
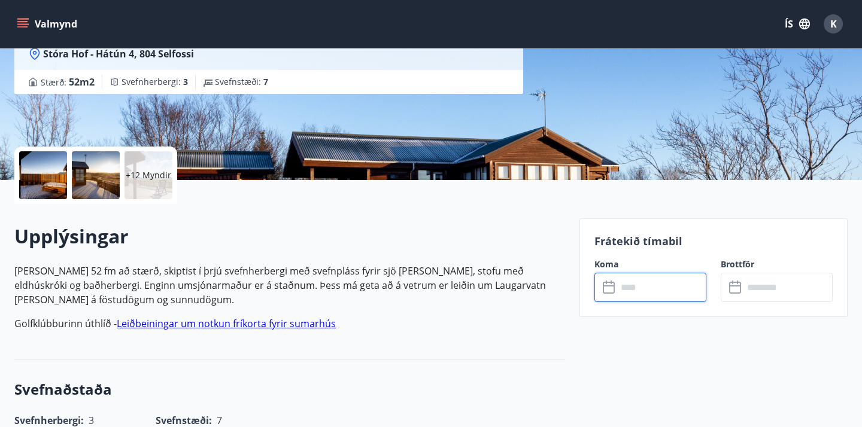
click at [642, 291] on input "text" at bounding box center [661, 287] width 89 height 29
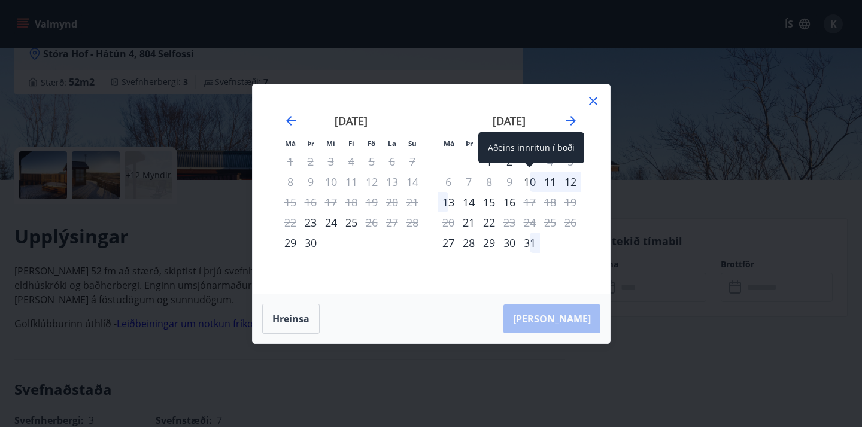
click at [529, 180] on div "10" at bounding box center [530, 182] width 20 height 20
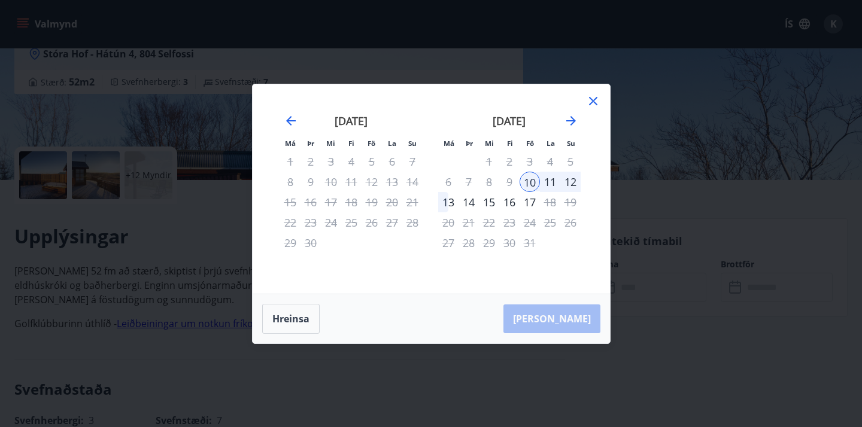
click at [448, 205] on div "13" at bounding box center [448, 202] width 20 height 20
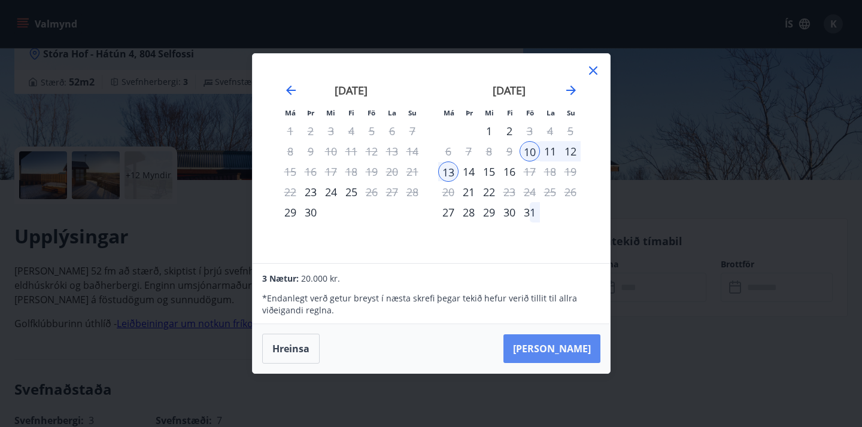
click at [552, 353] on button "Taka Frá" at bounding box center [551, 349] width 97 height 29
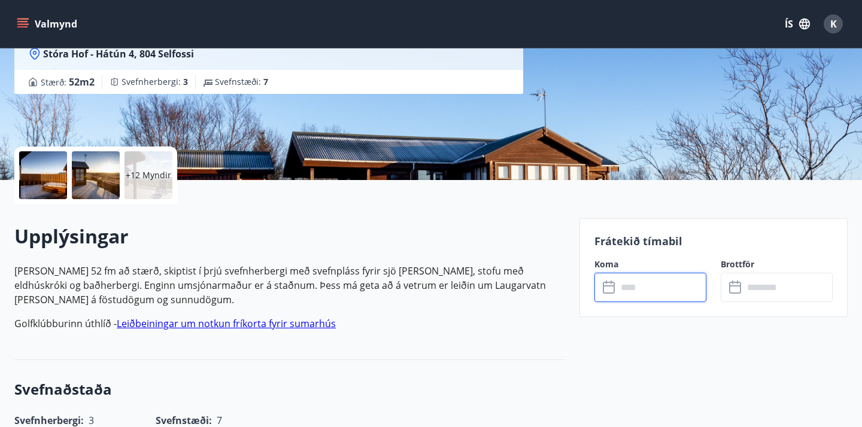
type input "******"
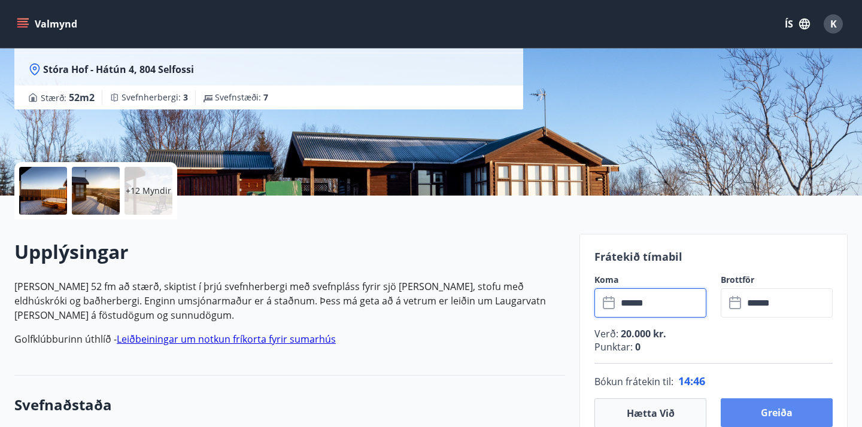
scroll to position [235, 0]
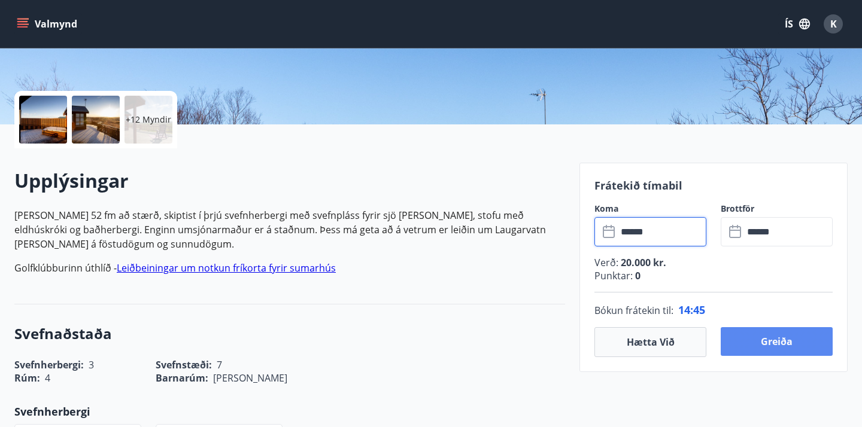
click at [744, 335] on button "Greiða" at bounding box center [777, 341] width 112 height 29
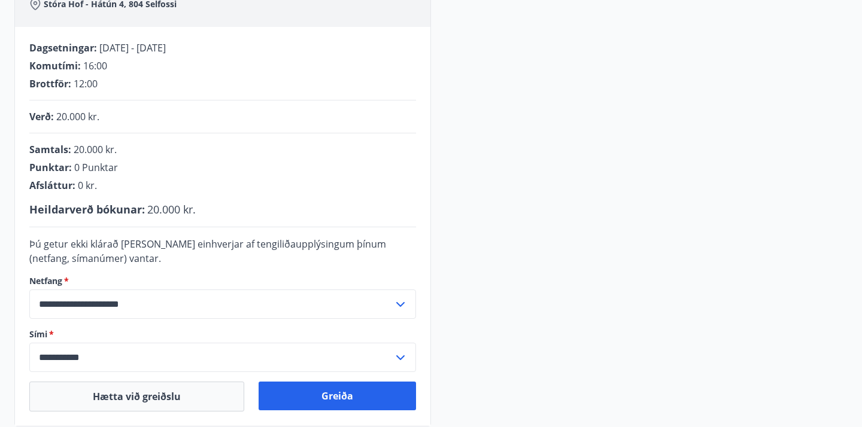
scroll to position [364, 0]
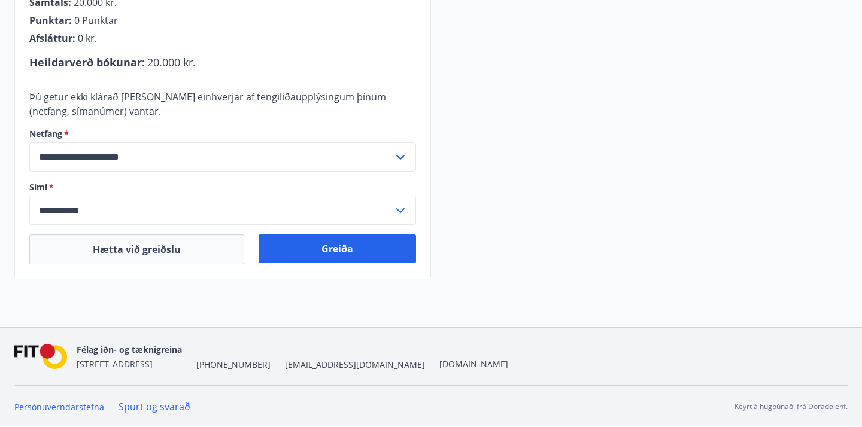
click at [323, 162] on input "**********" at bounding box center [211, 156] width 364 height 29
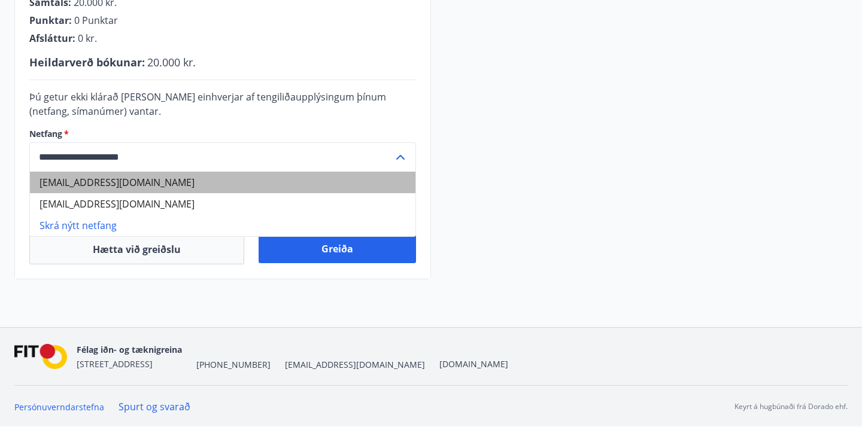
click at [187, 186] on li "kristoferorn7@gmail.com" at bounding box center [222, 183] width 385 height 22
type input "**********"
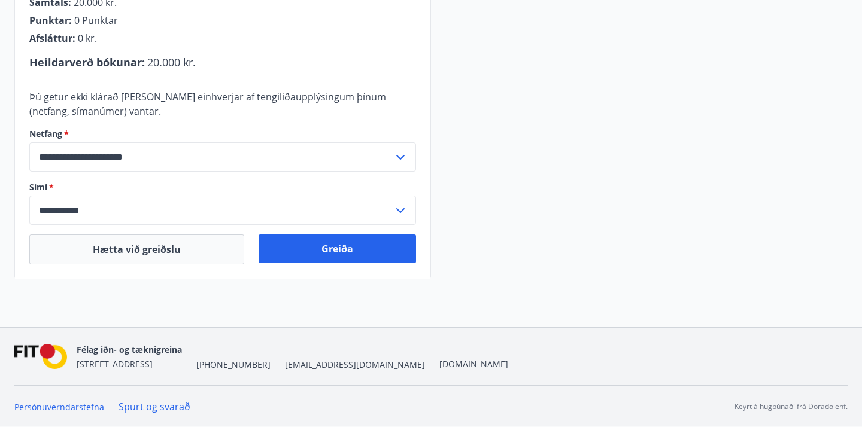
click at [141, 215] on input "**********" at bounding box center [211, 210] width 364 height 29
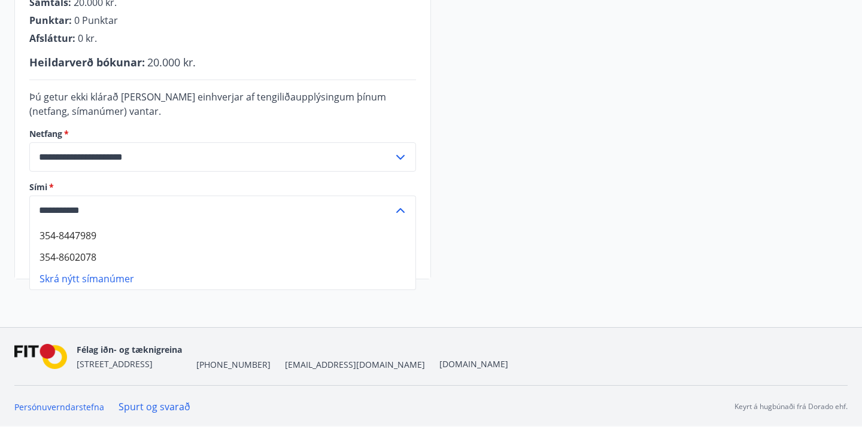
click at [126, 240] on li "354-8447989" at bounding box center [222, 236] width 385 height 22
type input "**********"
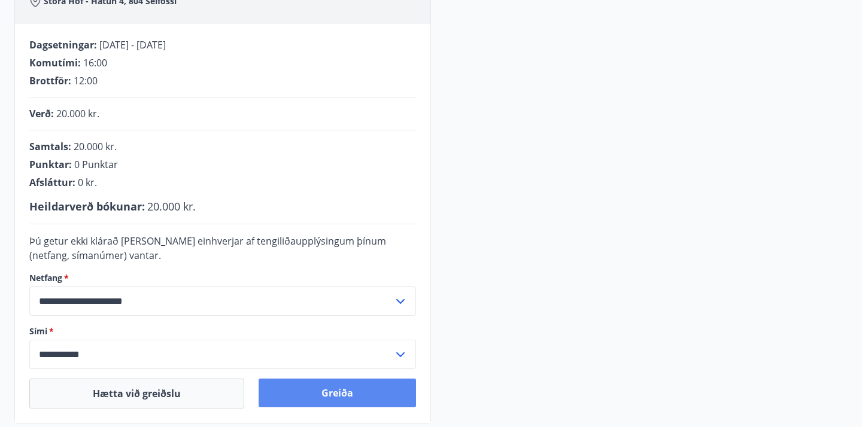
scroll to position [265, 0]
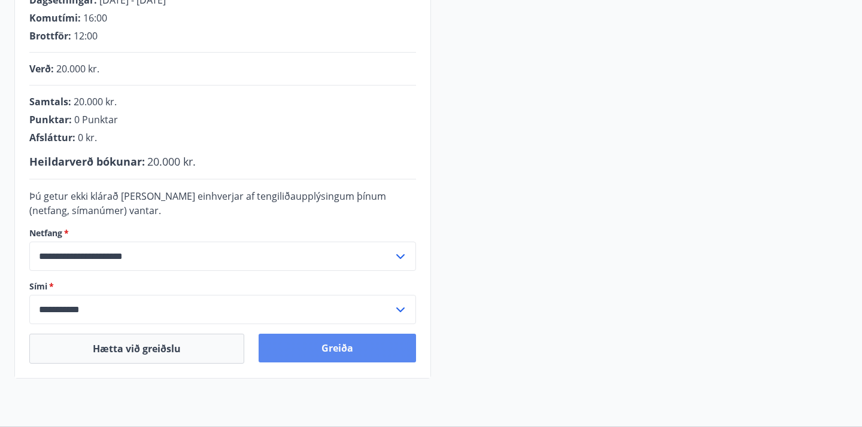
click at [297, 356] on button "Greiða" at bounding box center [337, 348] width 157 height 29
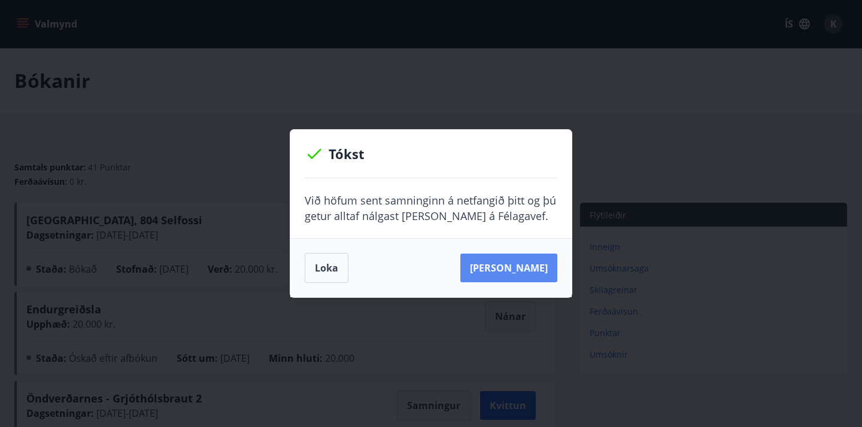
click at [490, 268] on button "Sjá samning" at bounding box center [508, 268] width 97 height 29
